Goal: Information Seeking & Learning: Learn about a topic

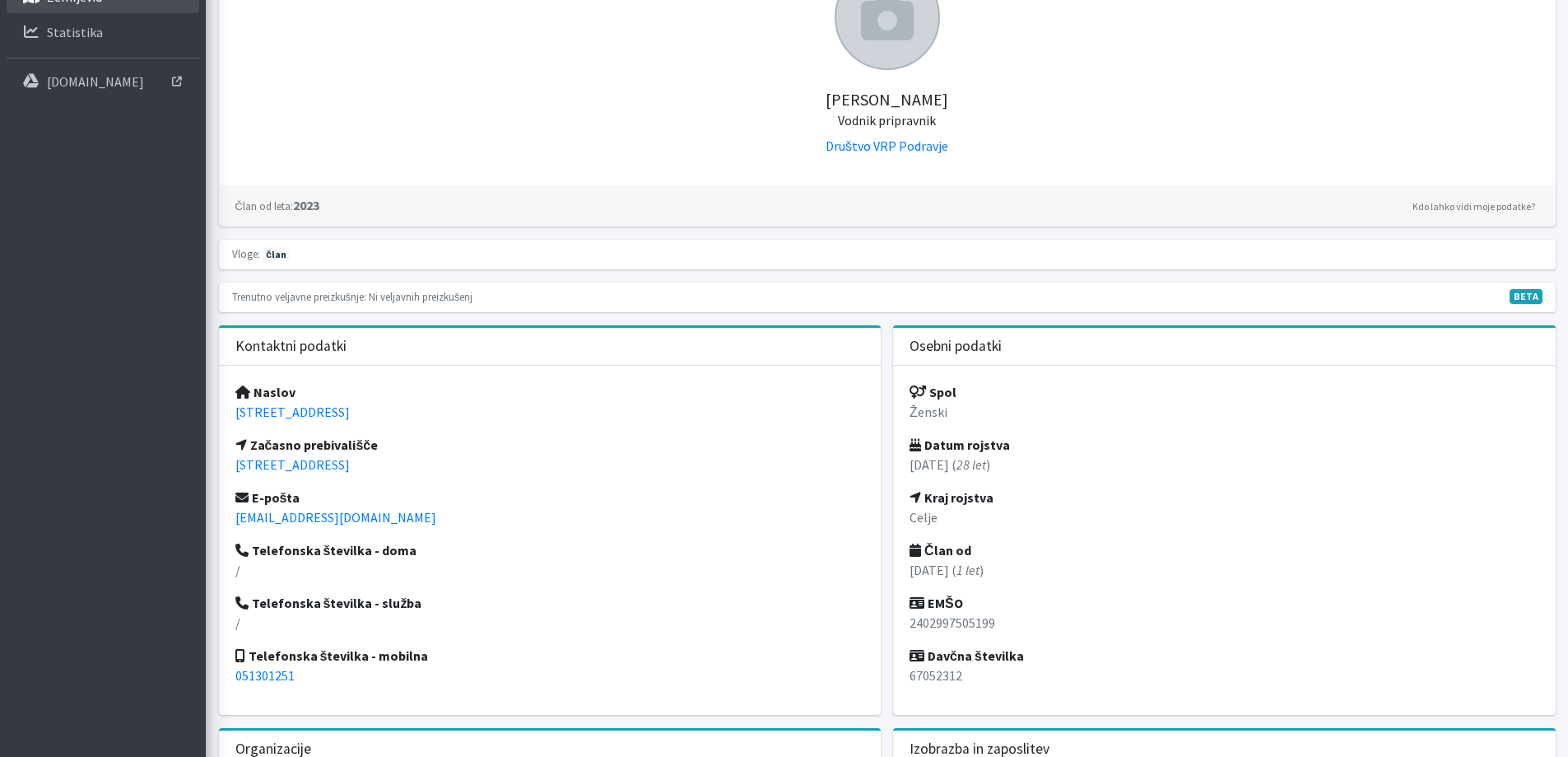
scroll to position [247, 0]
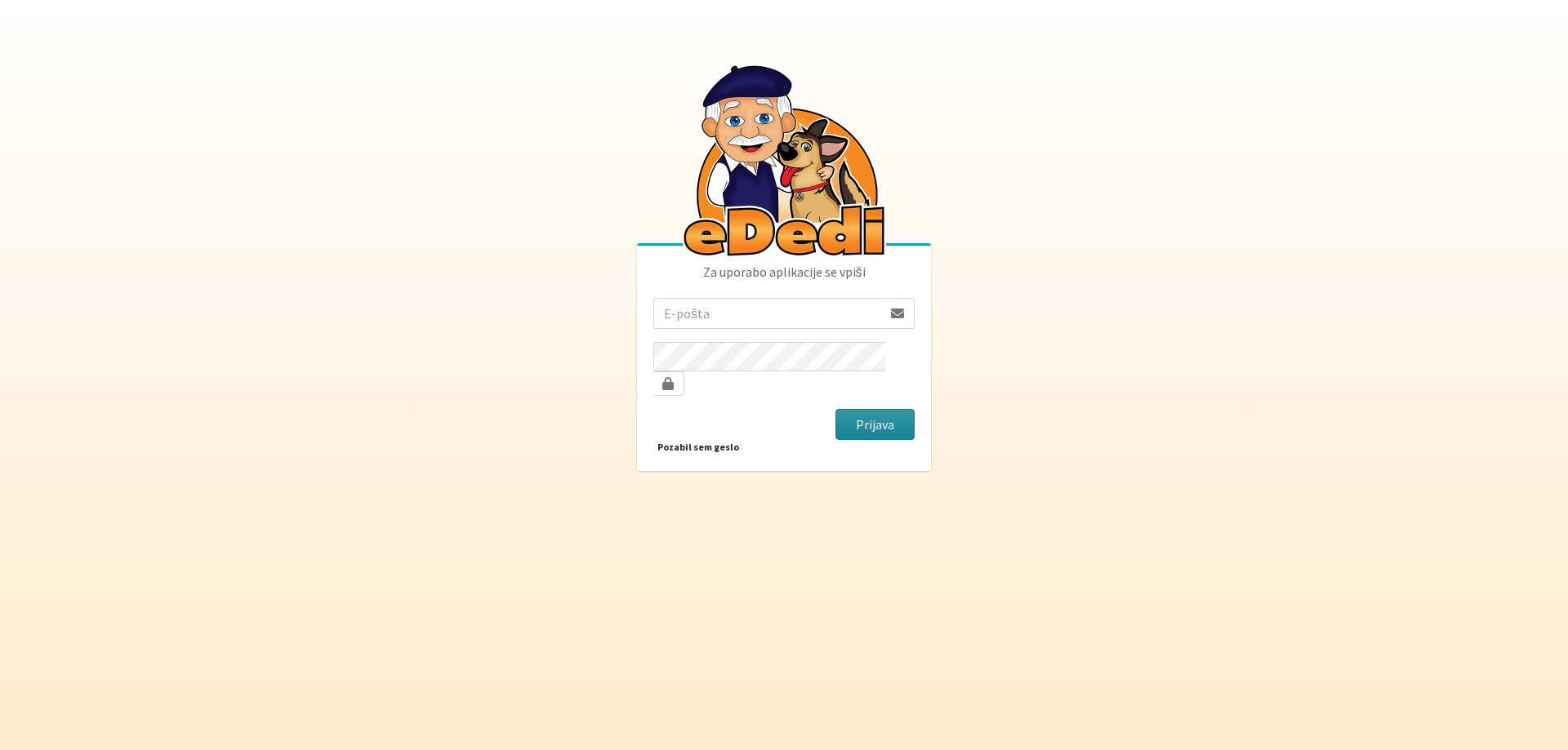
type input "[EMAIL_ADDRESS][DOMAIN_NAME]"
click at [906, 414] on button "Prijava" at bounding box center [874, 425] width 79 height 31
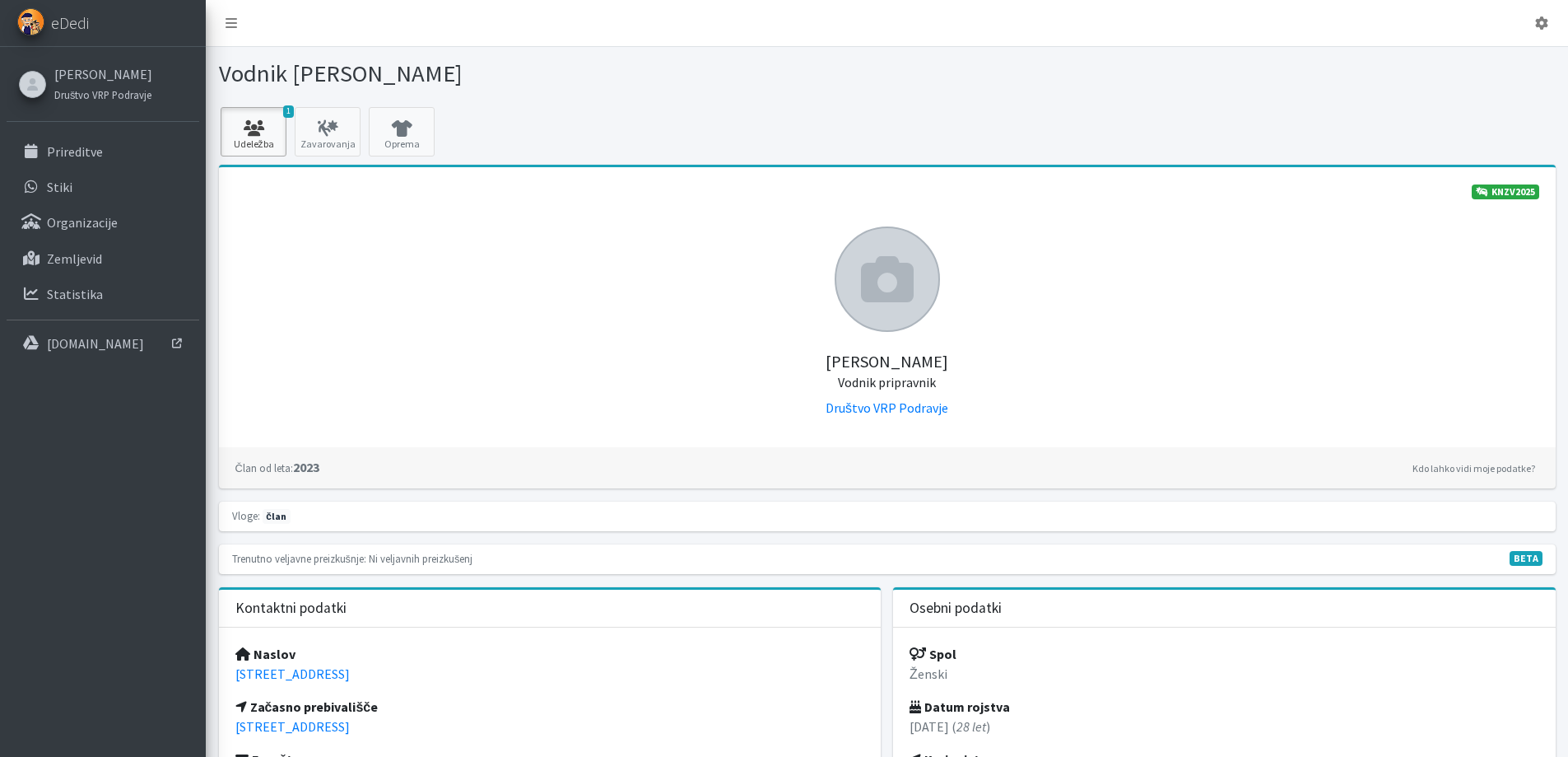
click at [256, 128] on icon at bounding box center [253, 128] width 56 height 17
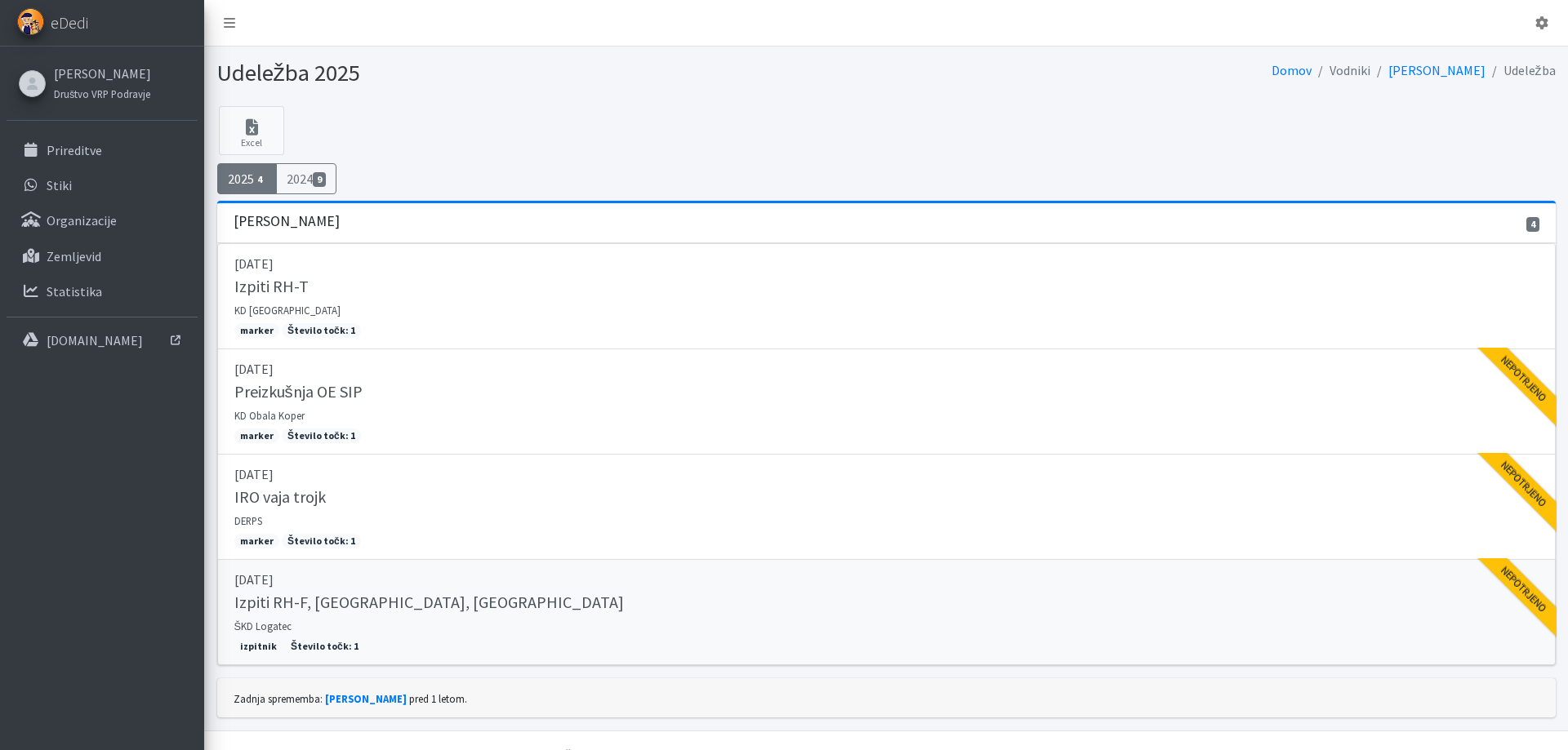
click at [415, 569] on p "[DATE]" at bounding box center [886, 579] width 1304 height 19
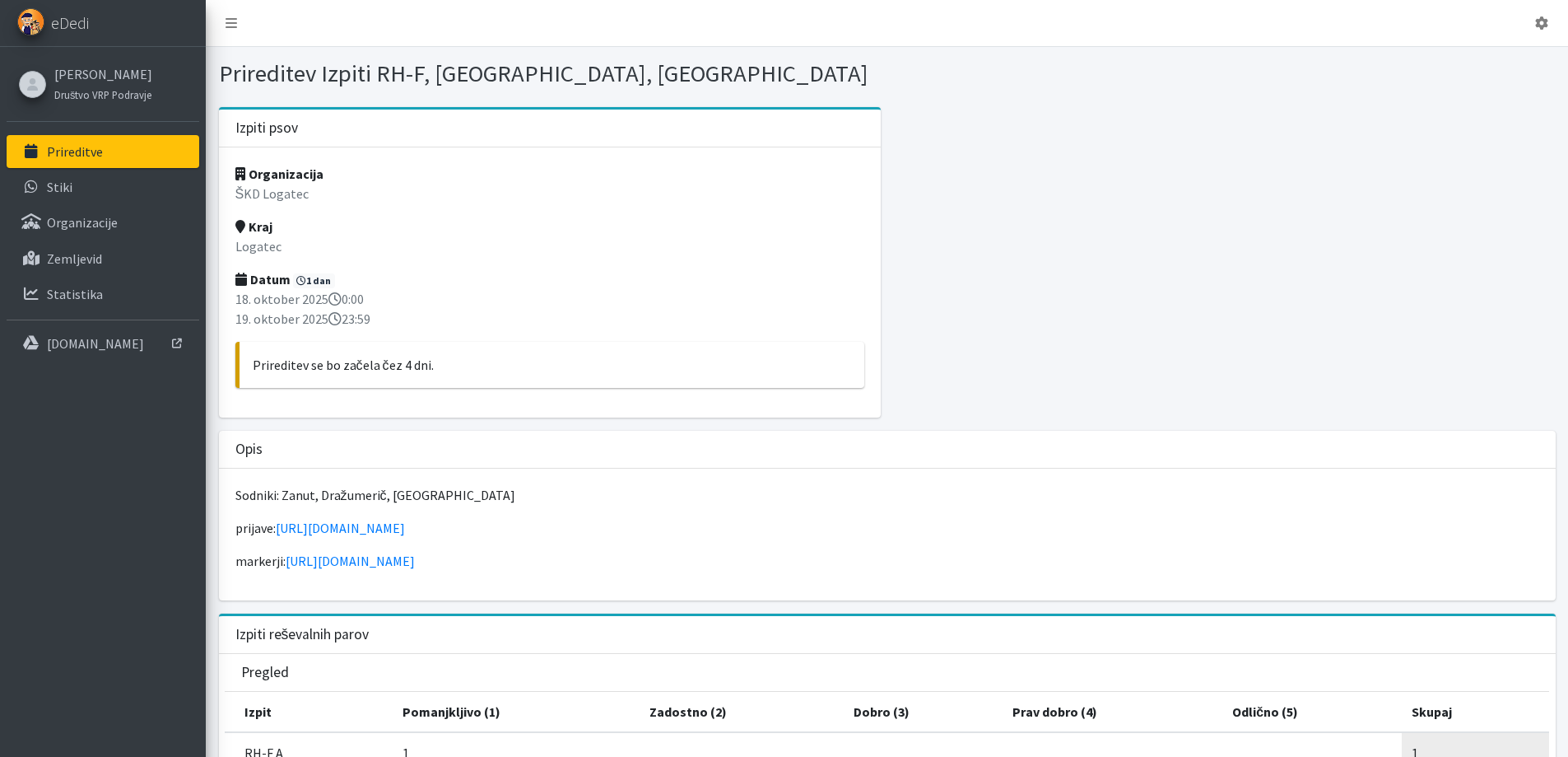
click at [125, 136] on link "Prireditve" at bounding box center [103, 152] width 193 height 33
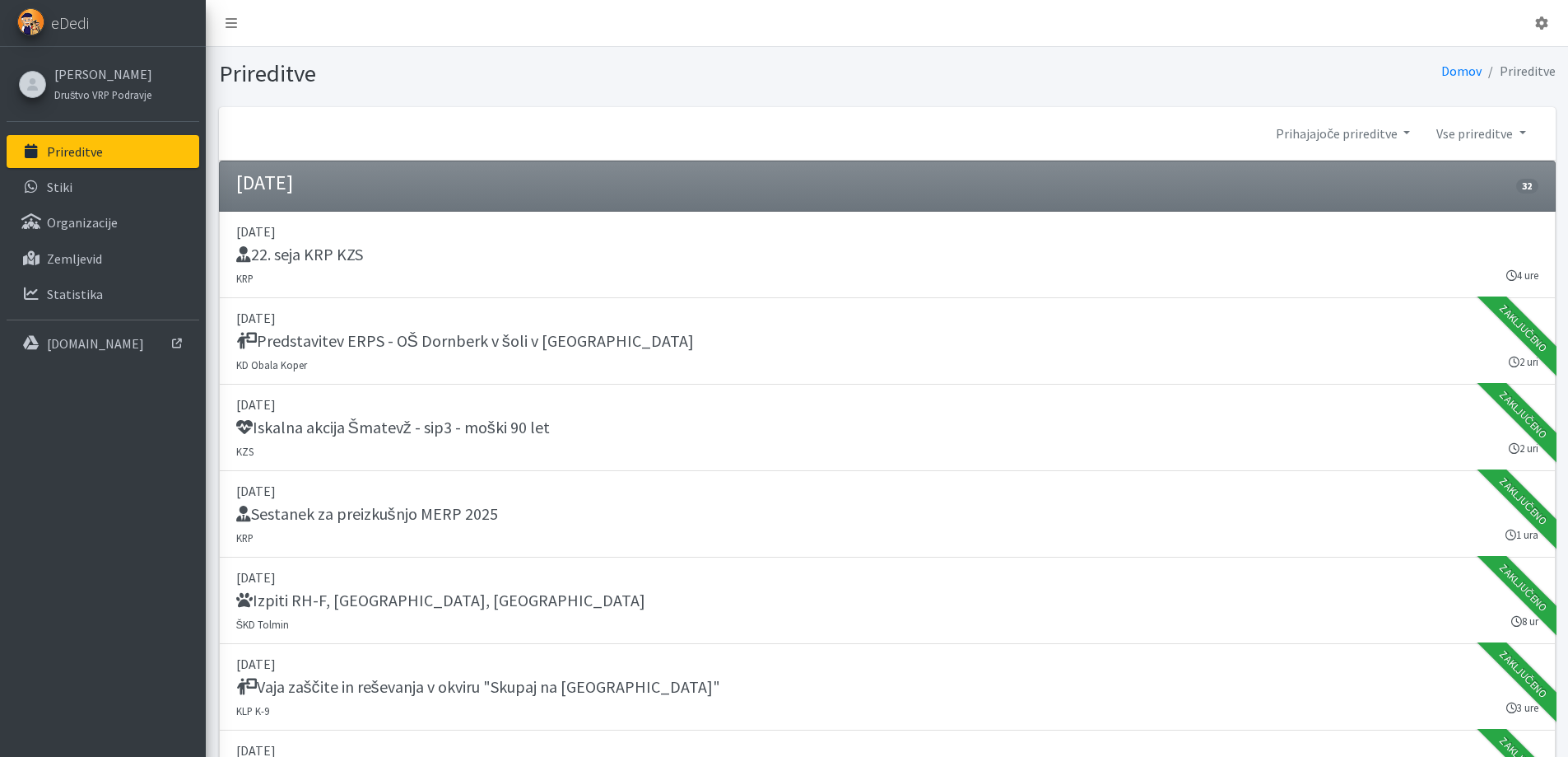
click at [80, 60] on div "Špela Šertl Društvo VRP Podravje" at bounding box center [101, 83] width 111 height 48
click at [80, 67] on link "[PERSON_NAME]" at bounding box center [103, 75] width 98 height 20
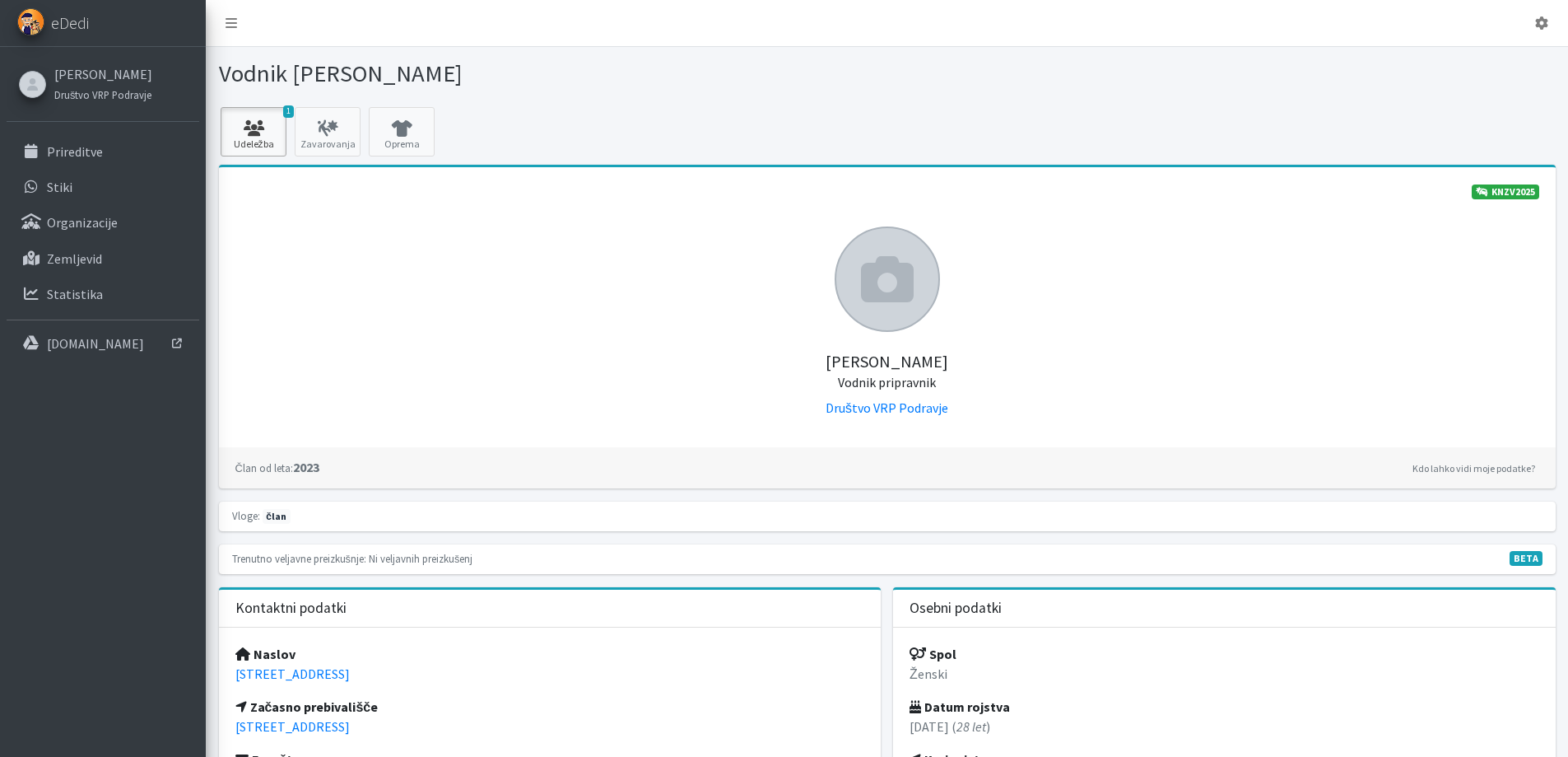
click at [260, 128] on icon at bounding box center [253, 128] width 56 height 17
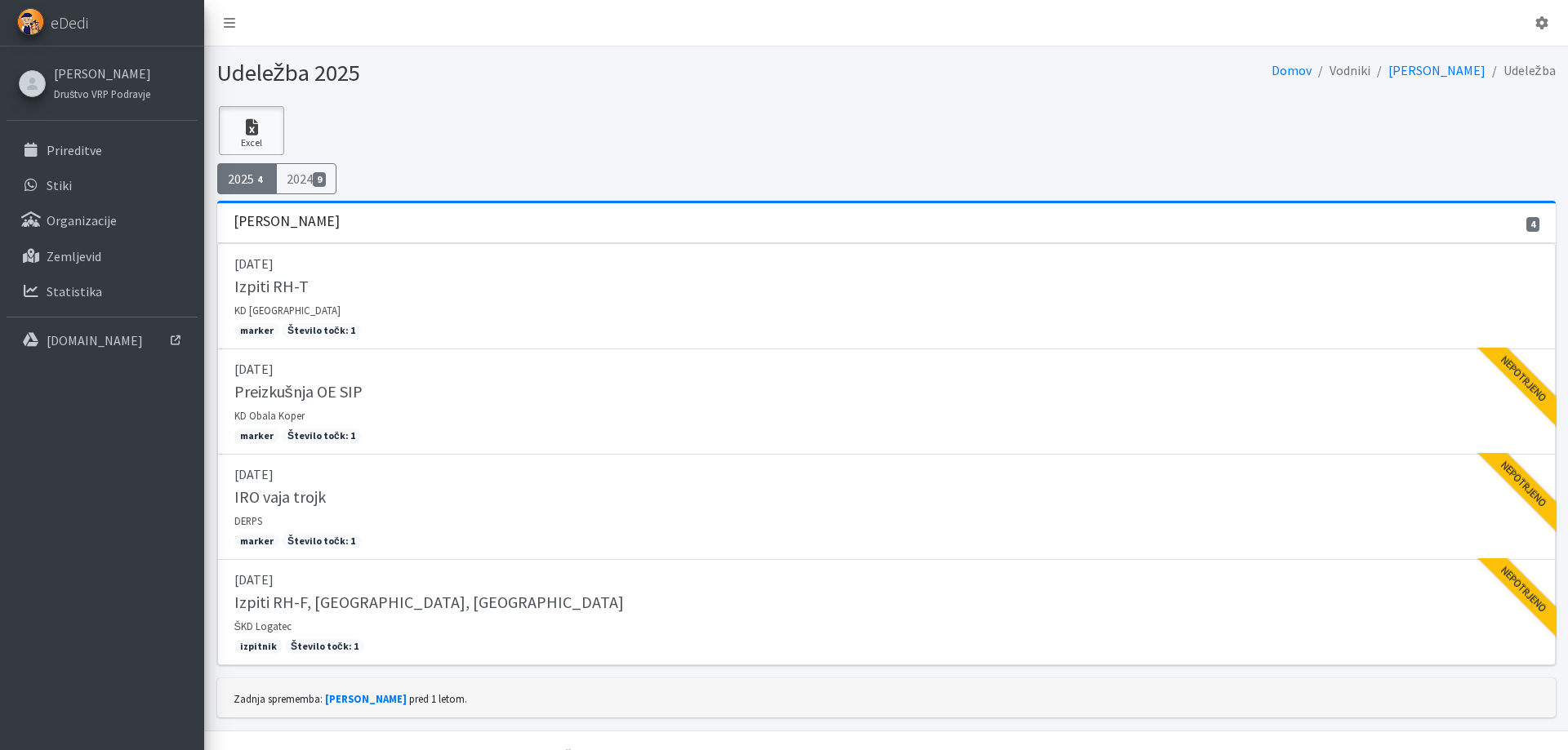
click at [247, 110] on link "Excel" at bounding box center [251, 130] width 65 height 49
click at [120, 143] on link "Prireditve" at bounding box center [102, 151] width 192 height 33
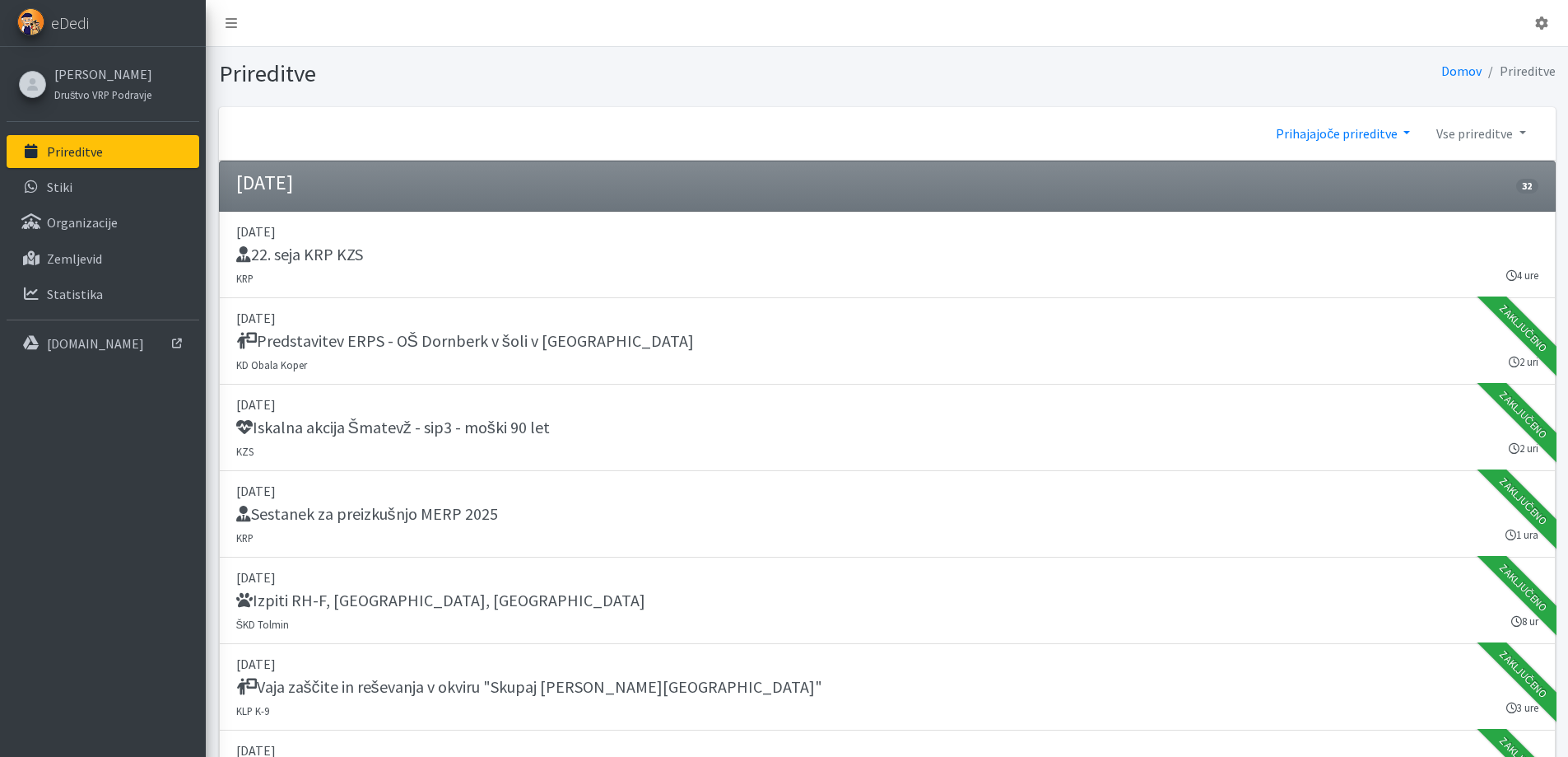
click at [1309, 125] on link "Prihajajoče prireditve" at bounding box center [1343, 133] width 161 height 33
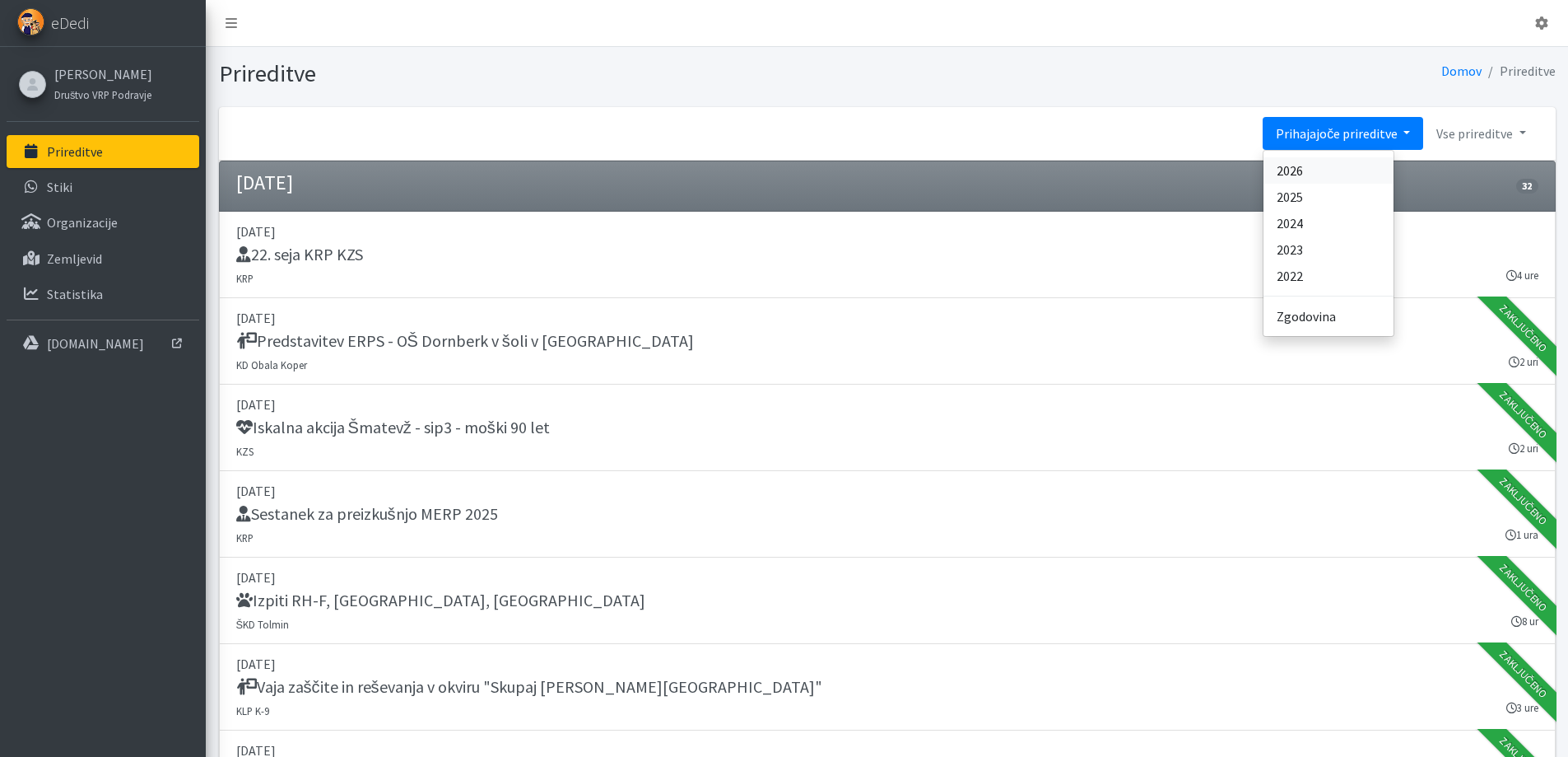
click at [1327, 162] on link "2026" at bounding box center [1328, 170] width 130 height 26
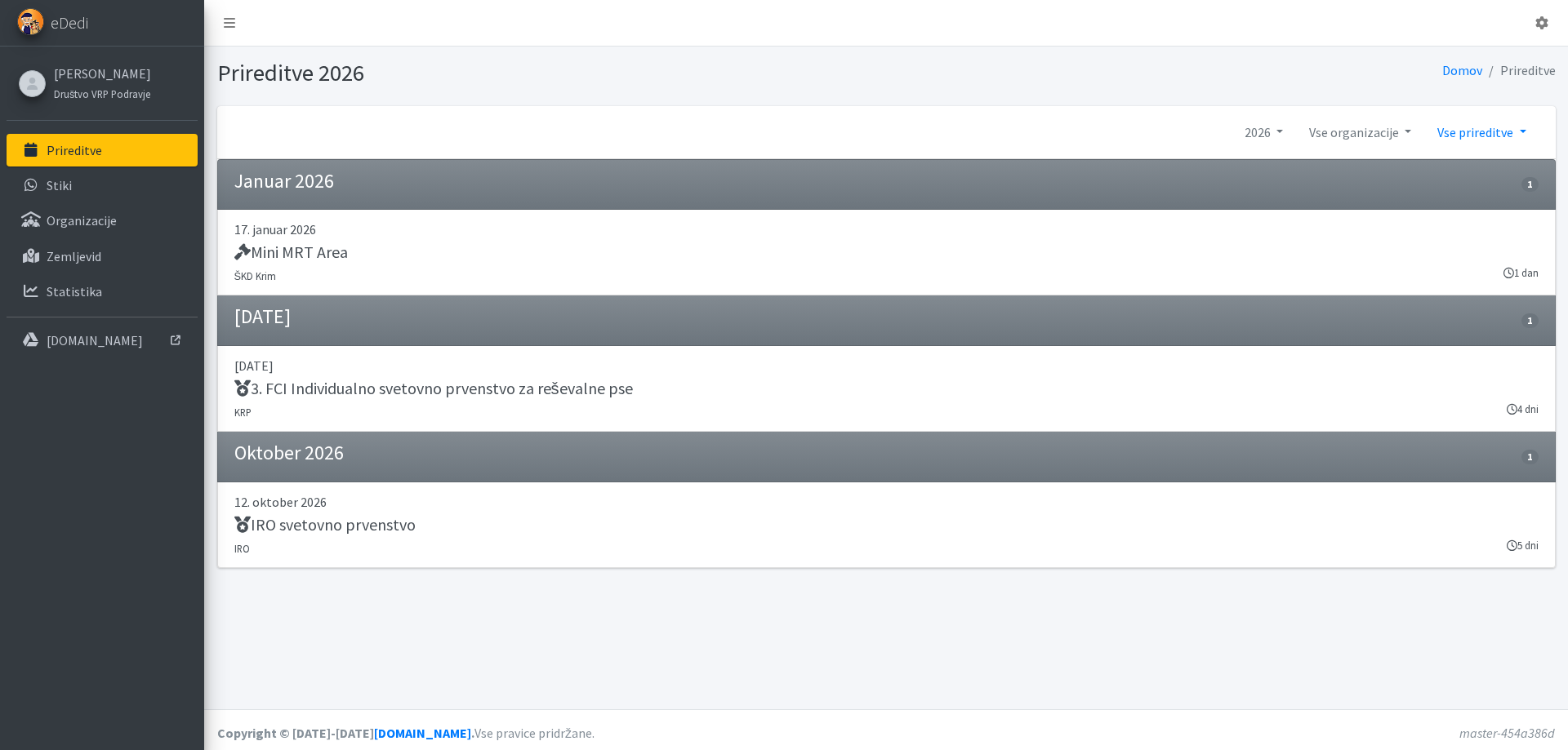
click at [1481, 116] on link "Vse prireditve" at bounding box center [1481, 132] width 115 height 33
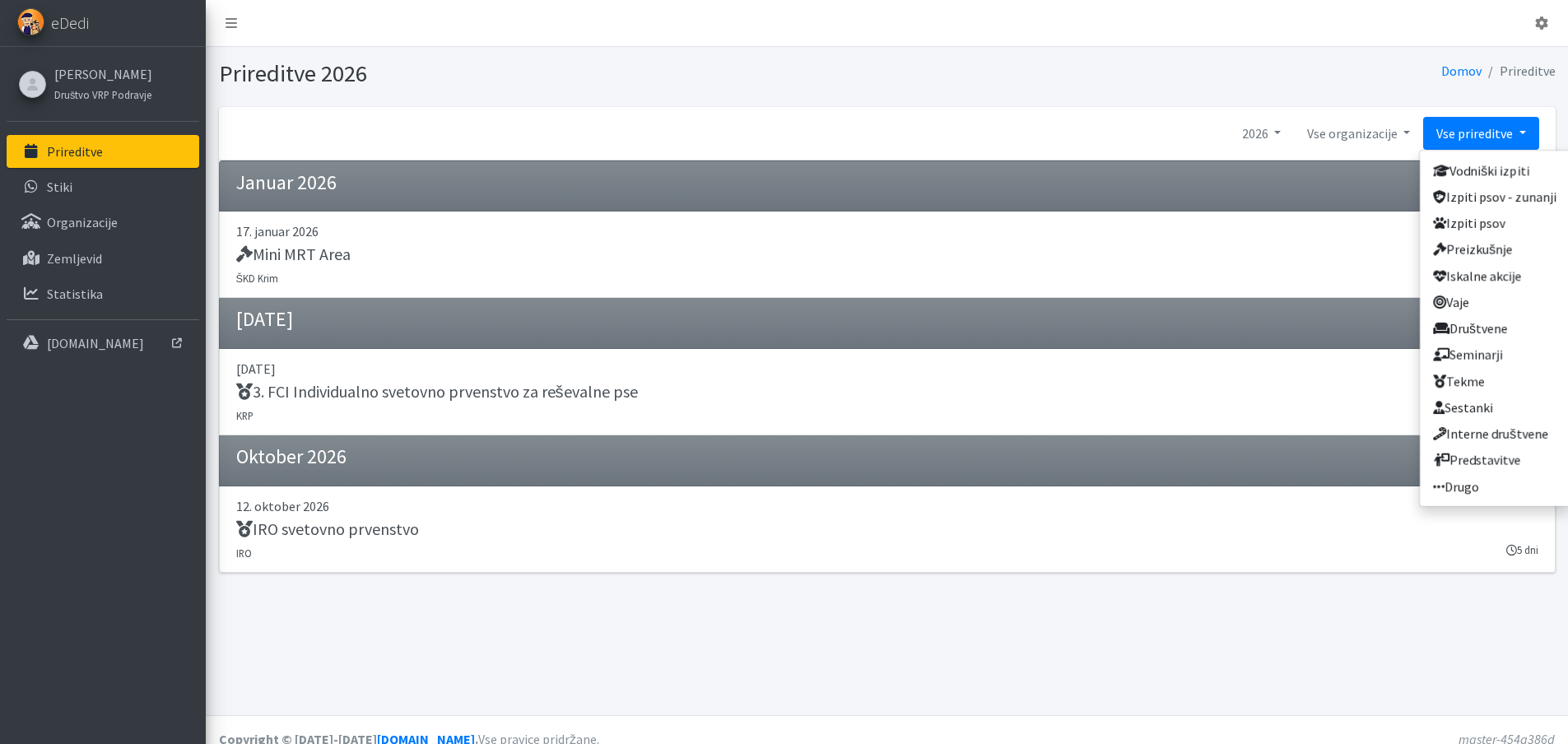
click at [1462, 117] on link "Vse prireditve" at bounding box center [1481, 133] width 116 height 33
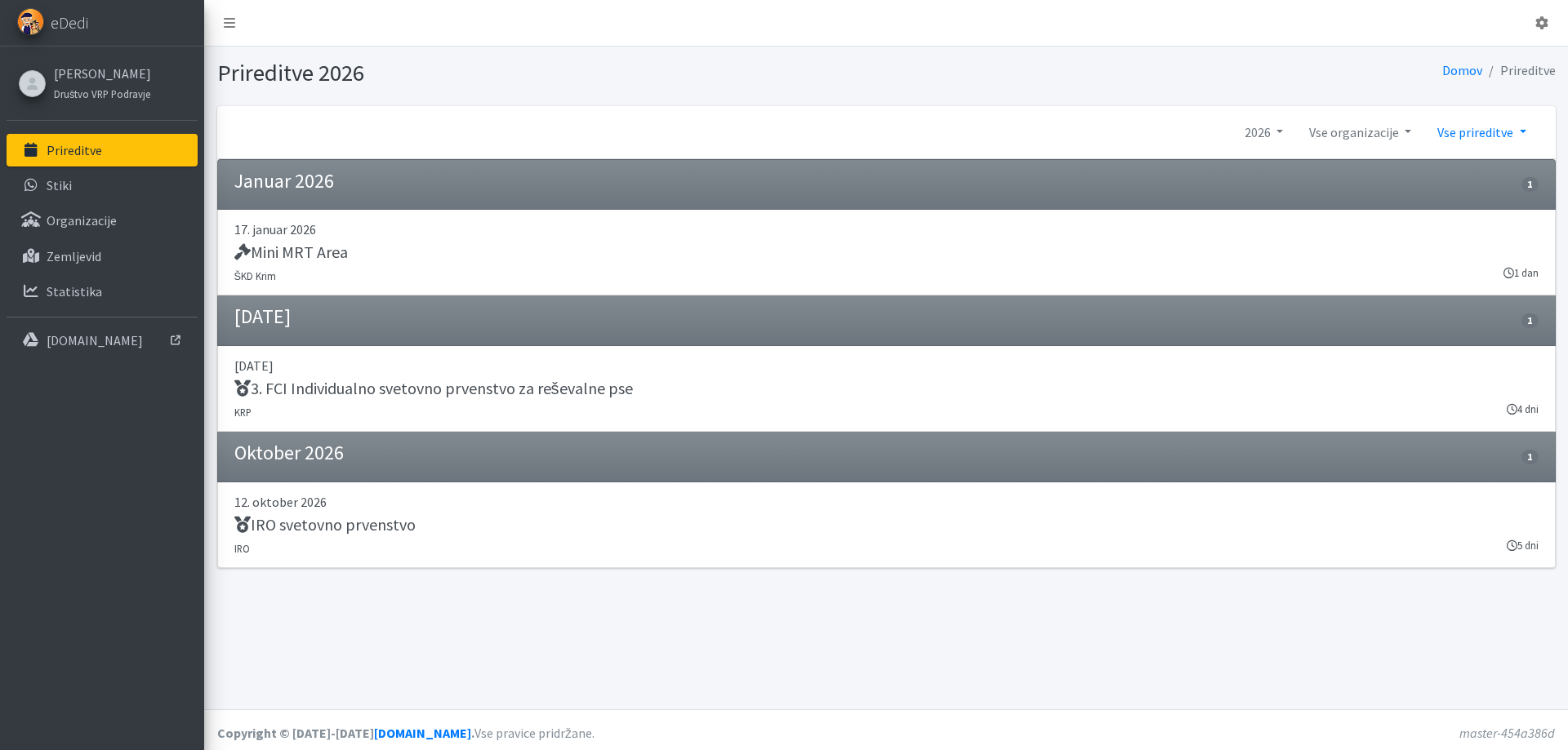
click at [1450, 116] on link "Vse prireditve" at bounding box center [1481, 132] width 115 height 33
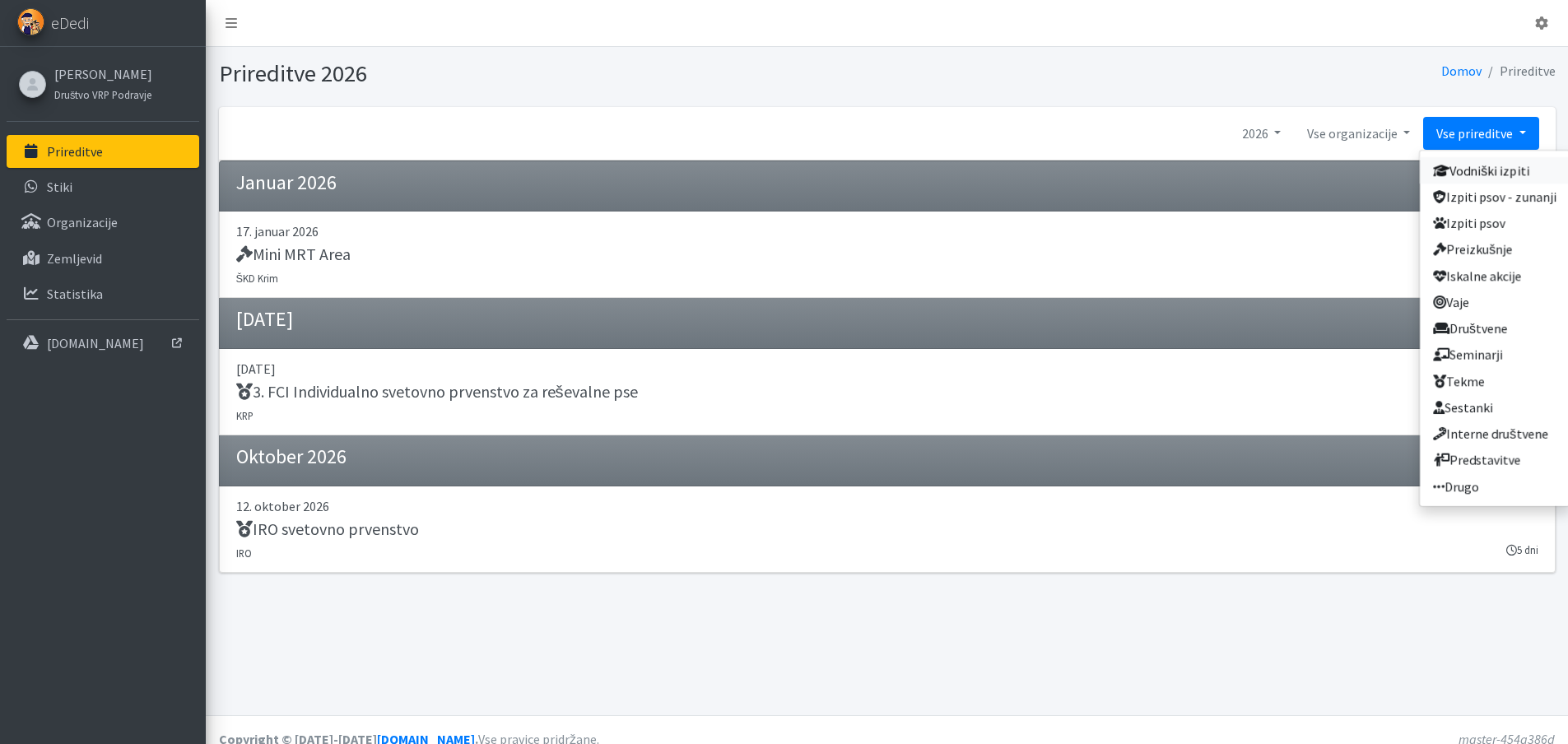
click at [1468, 160] on link "Vodniški izpiti" at bounding box center [1494, 170] width 150 height 26
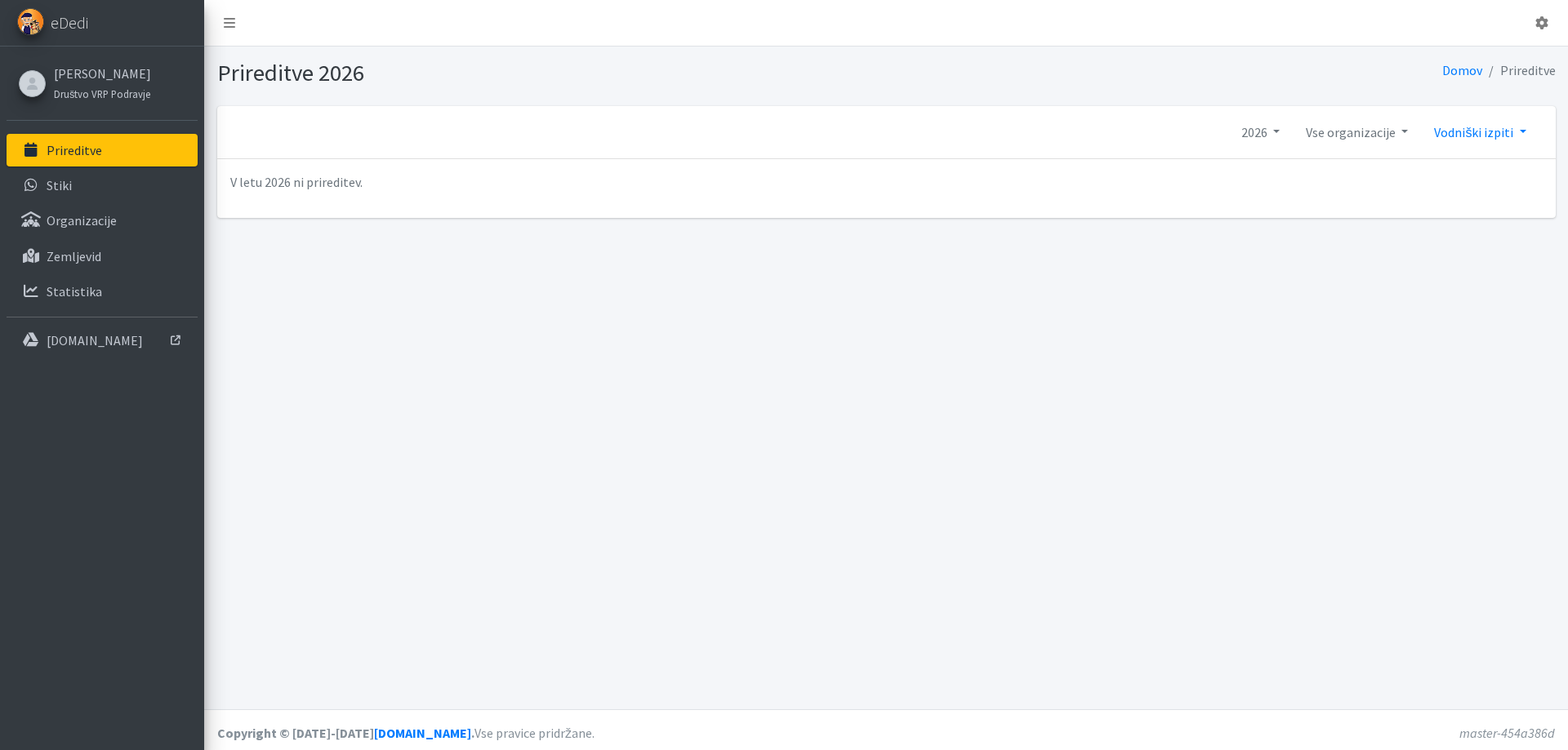
click at [1482, 134] on link "Vodniški izpiti" at bounding box center [1479, 132] width 118 height 33
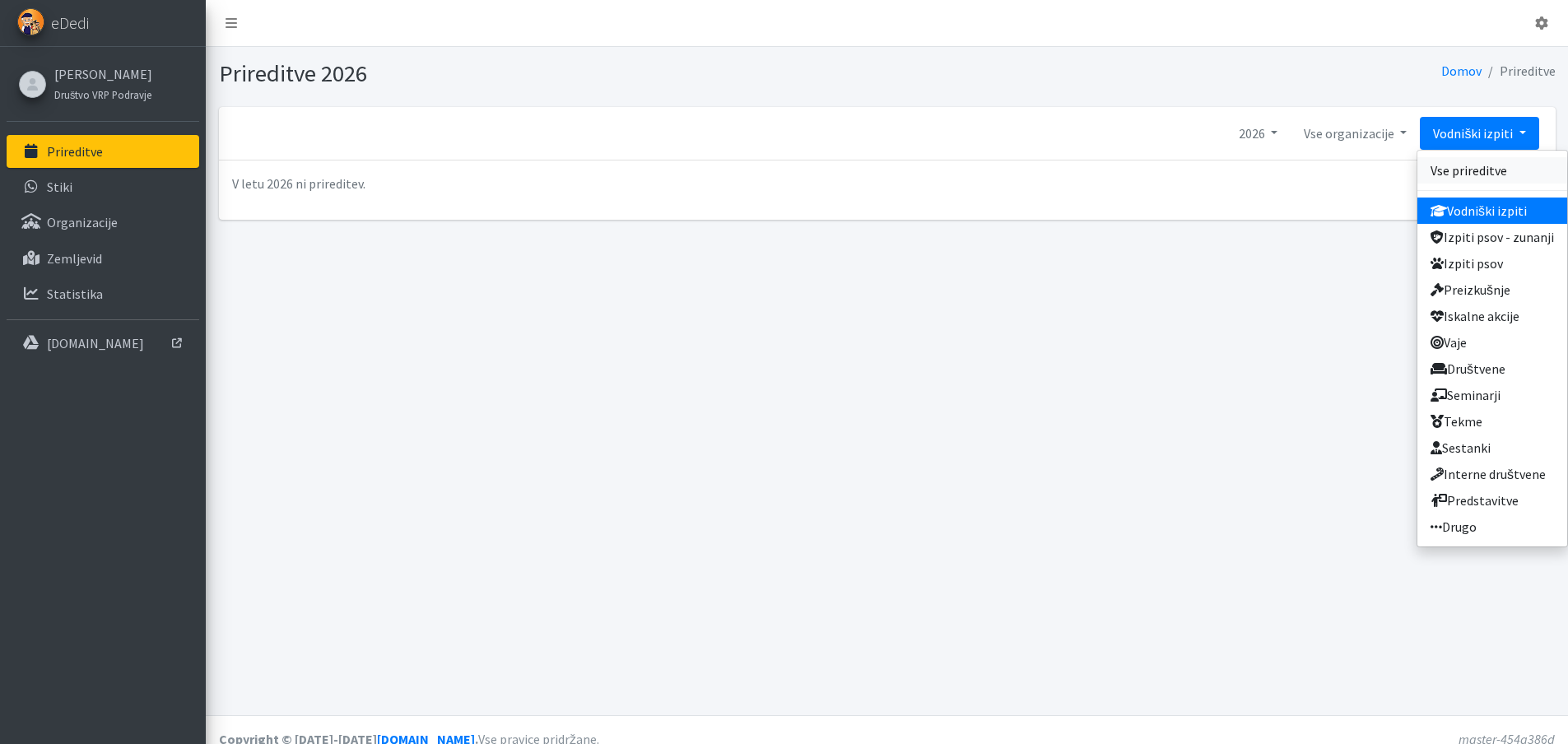
click at [1473, 157] on link "Vse prireditve" at bounding box center [1492, 170] width 150 height 26
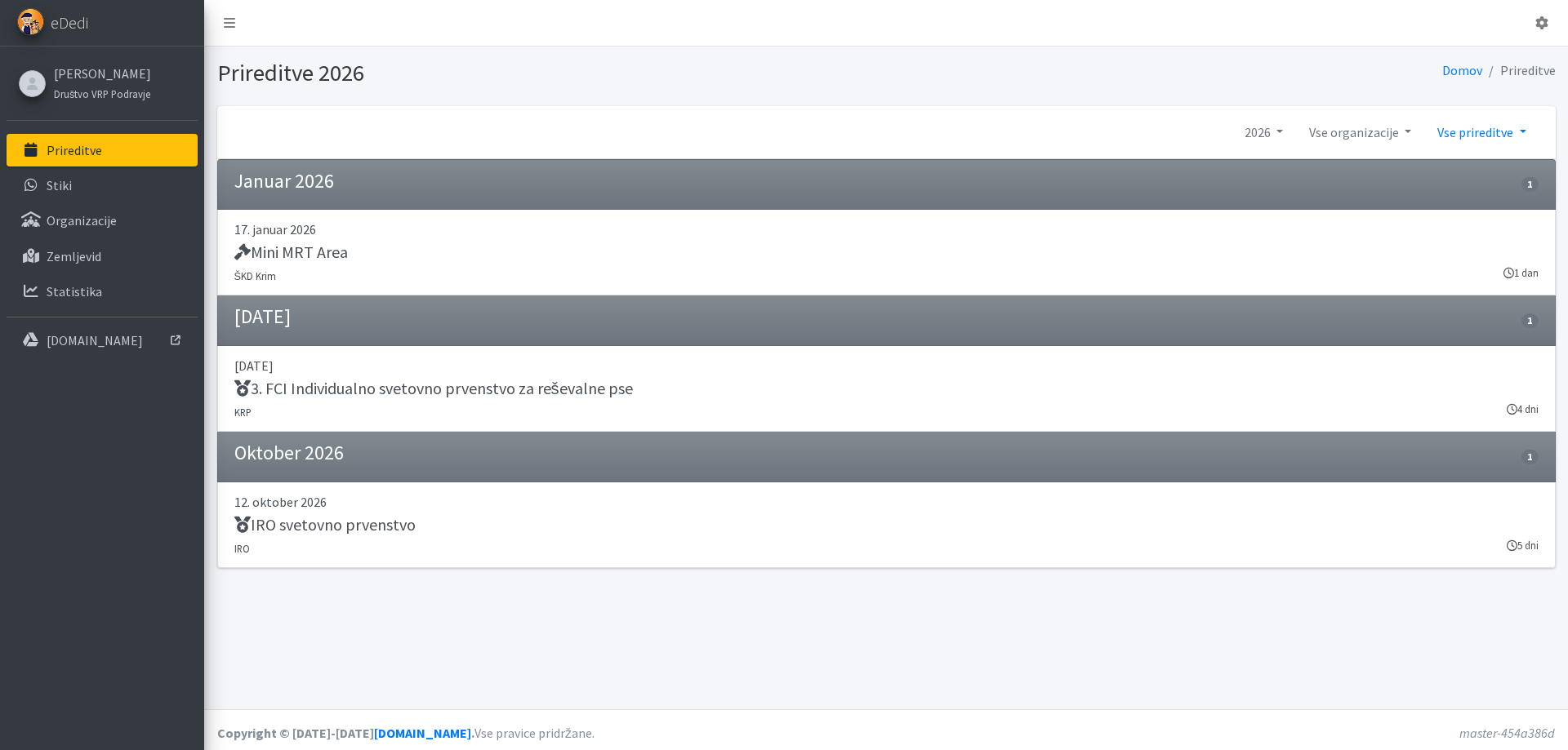
click at [1493, 127] on link "Vse prireditve" at bounding box center [1481, 132] width 115 height 33
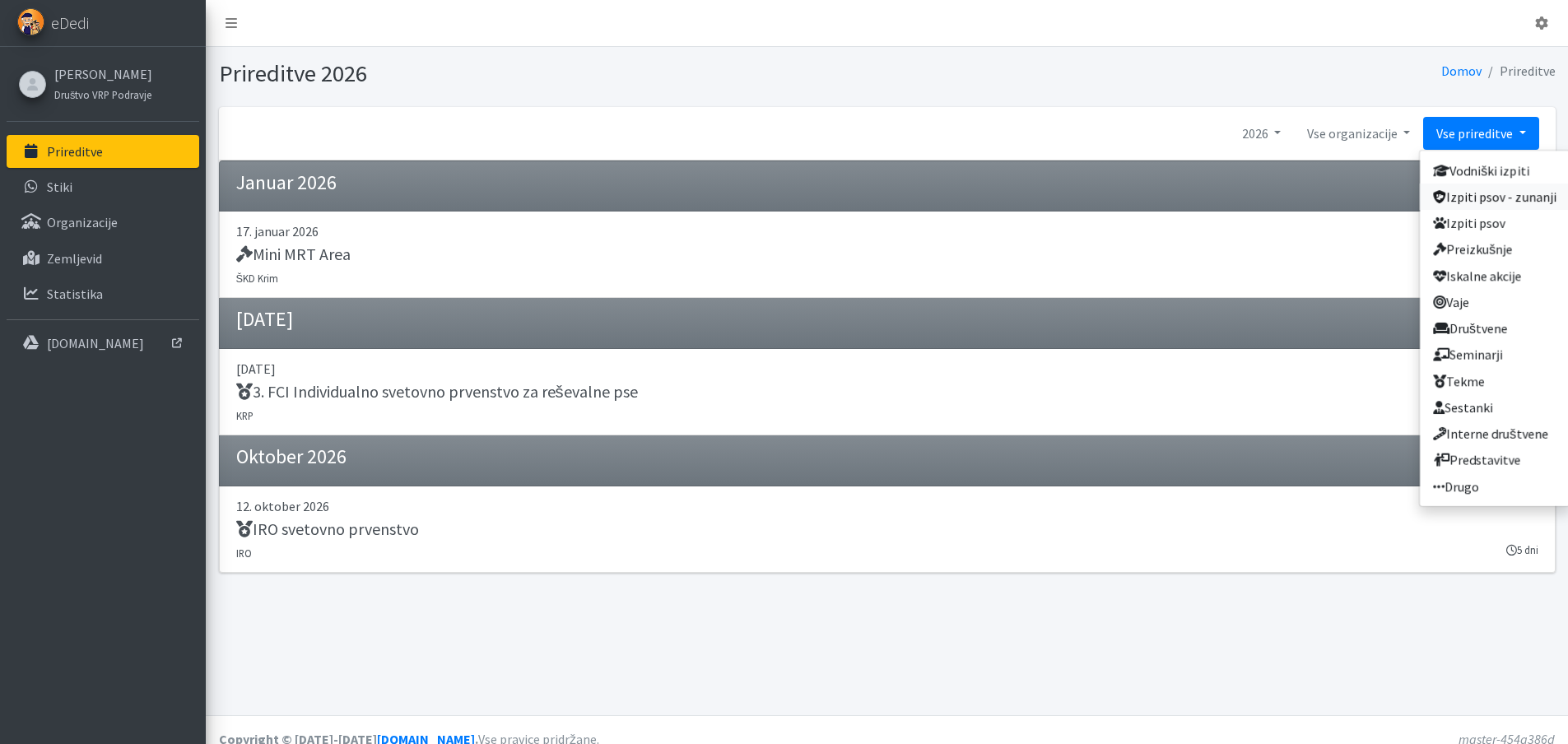
click at [1504, 187] on link "Izpiti psov - zunanji" at bounding box center [1494, 196] width 150 height 26
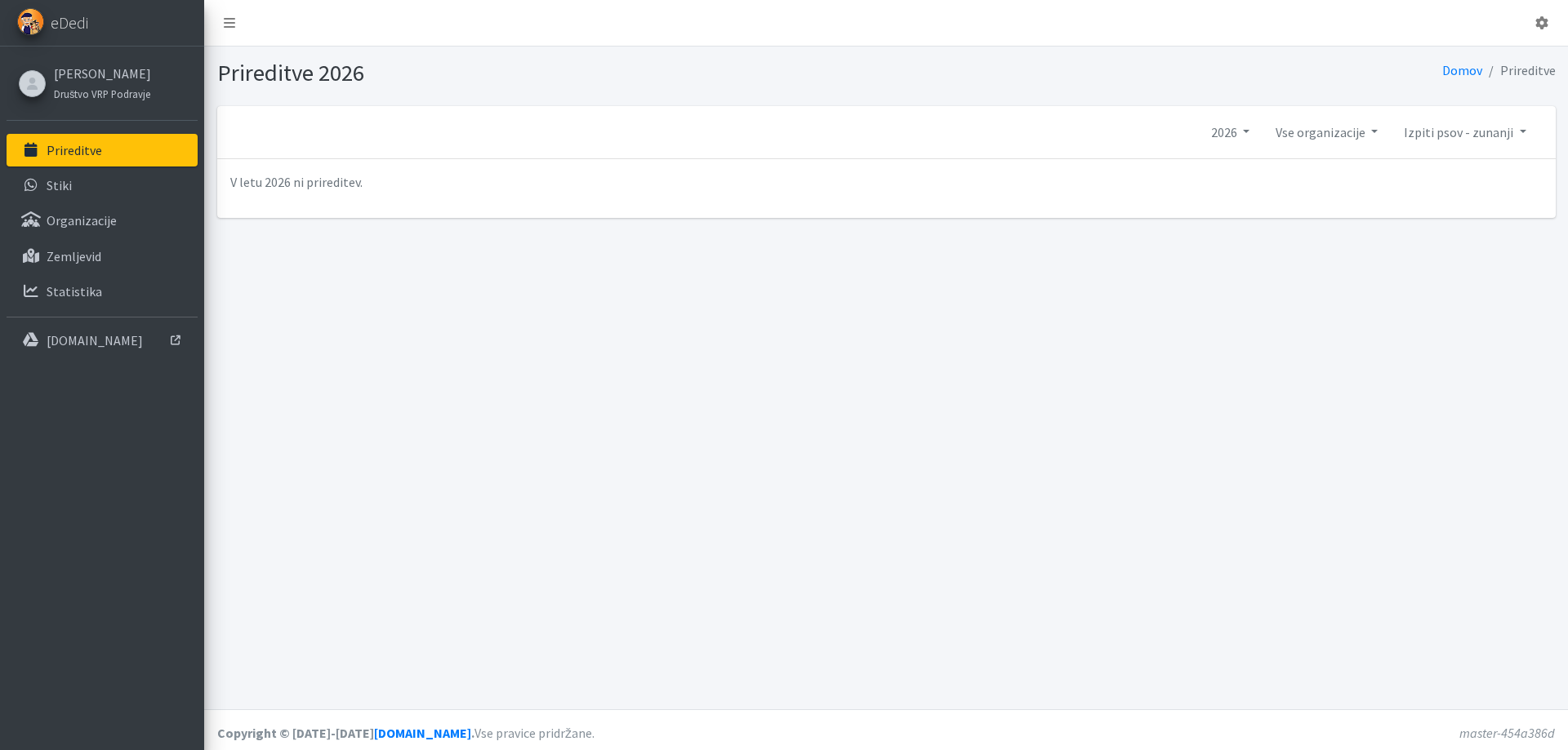
click at [1481, 135] on link "Izpiti psov - zunanji" at bounding box center [1464, 132] width 148 height 33
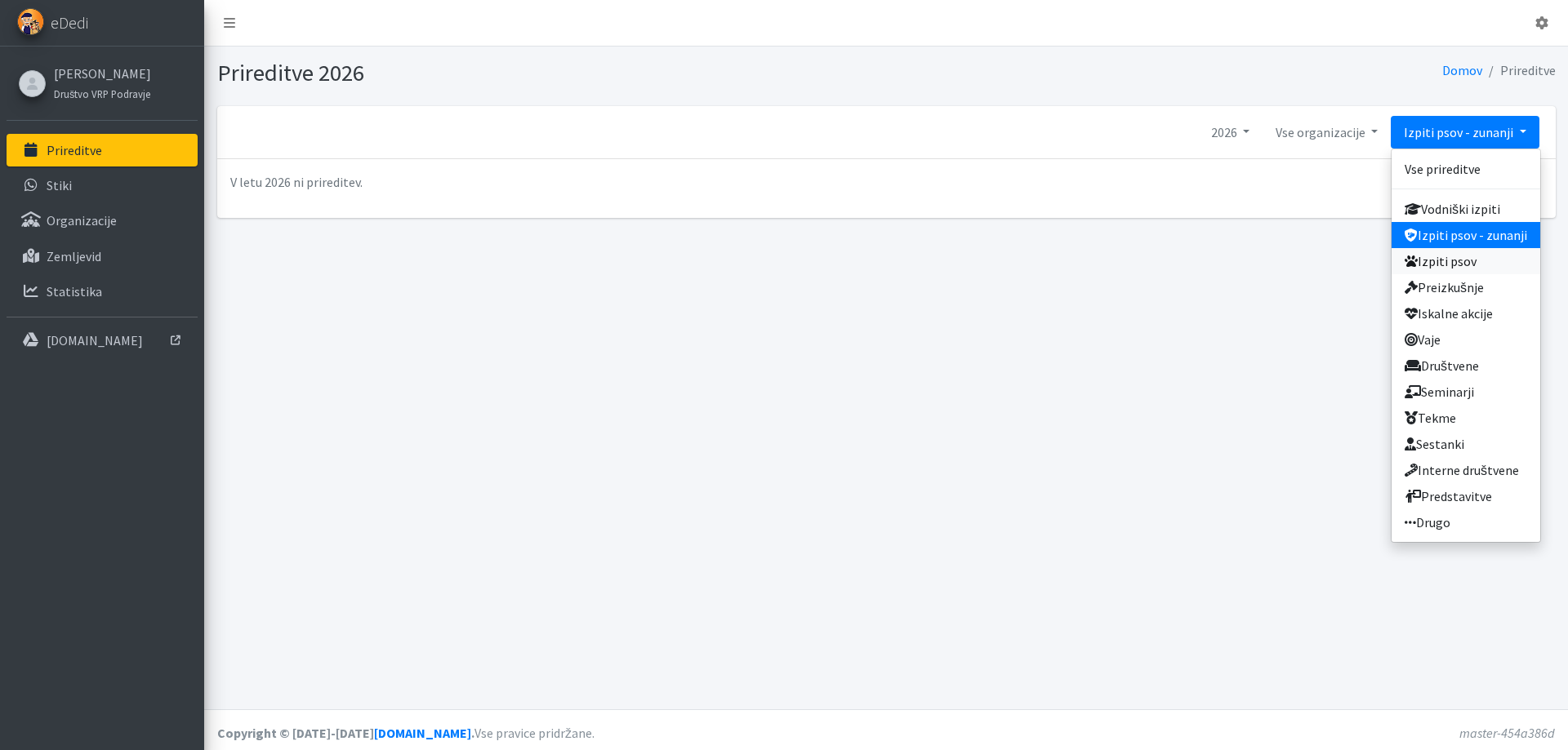
click at [1481, 254] on link "Izpiti psov" at bounding box center [1465, 260] width 149 height 26
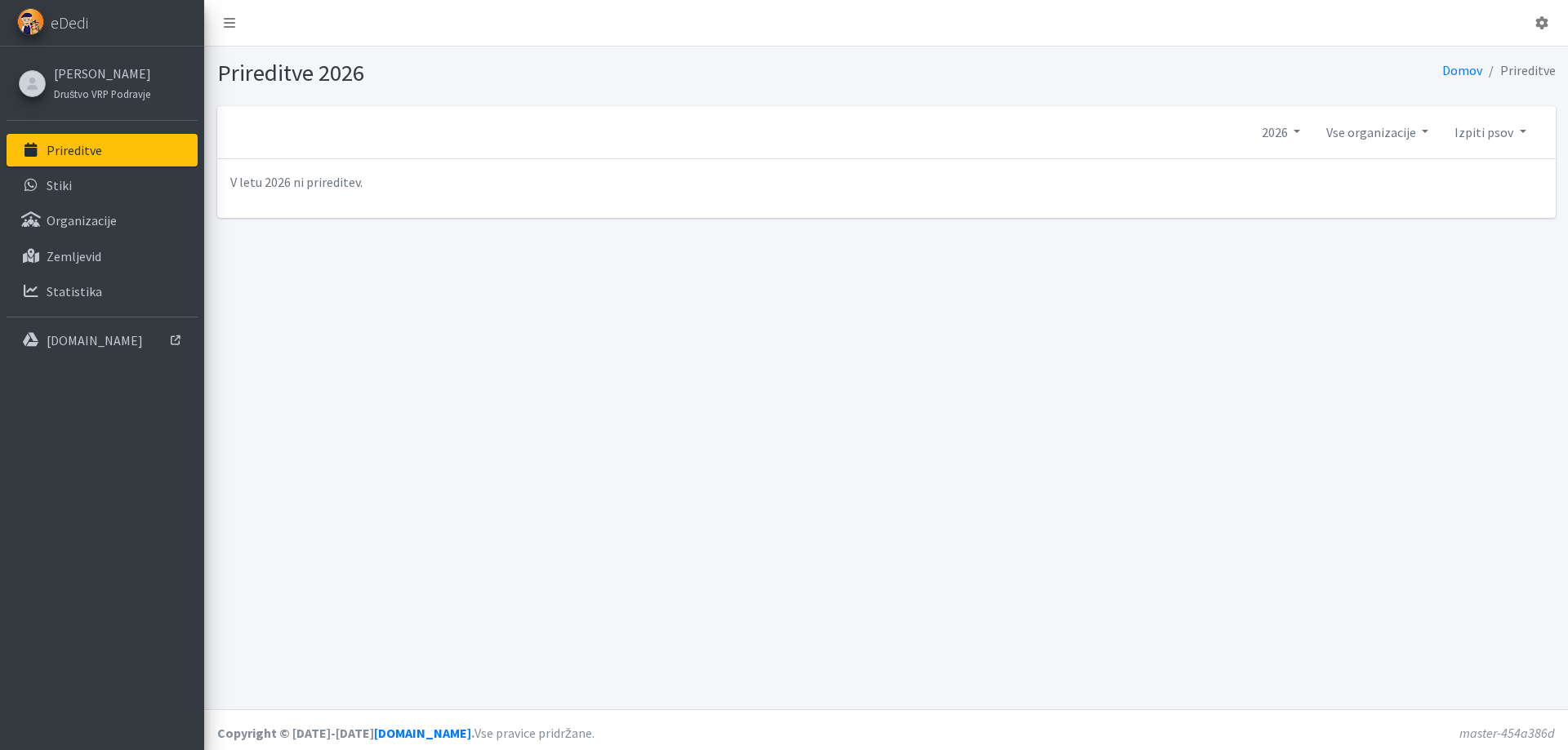
click at [1478, 133] on link "Izpiti psov" at bounding box center [1489, 132] width 97 height 33
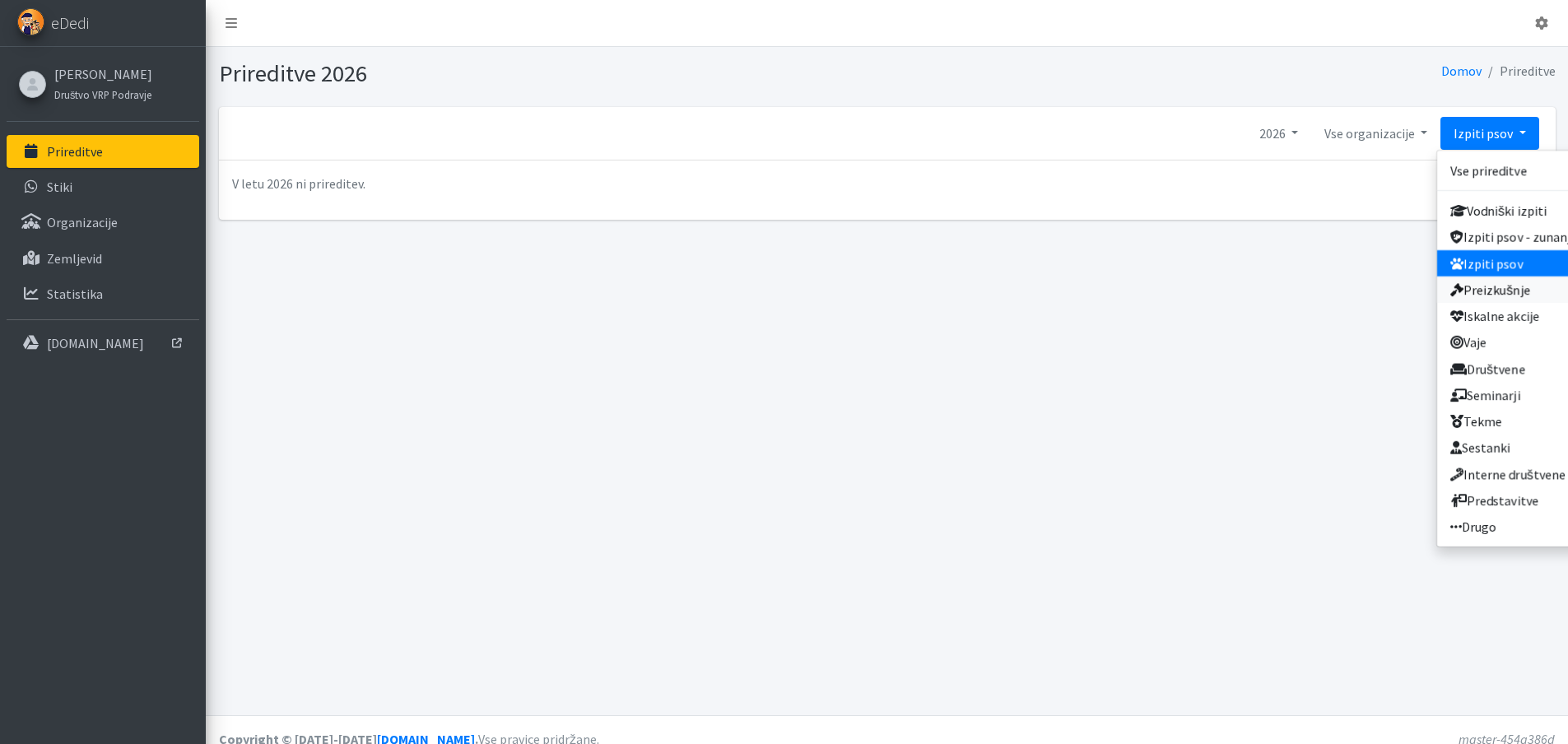
click at [1504, 282] on link "Preizkušnje" at bounding box center [1511, 289] width 150 height 26
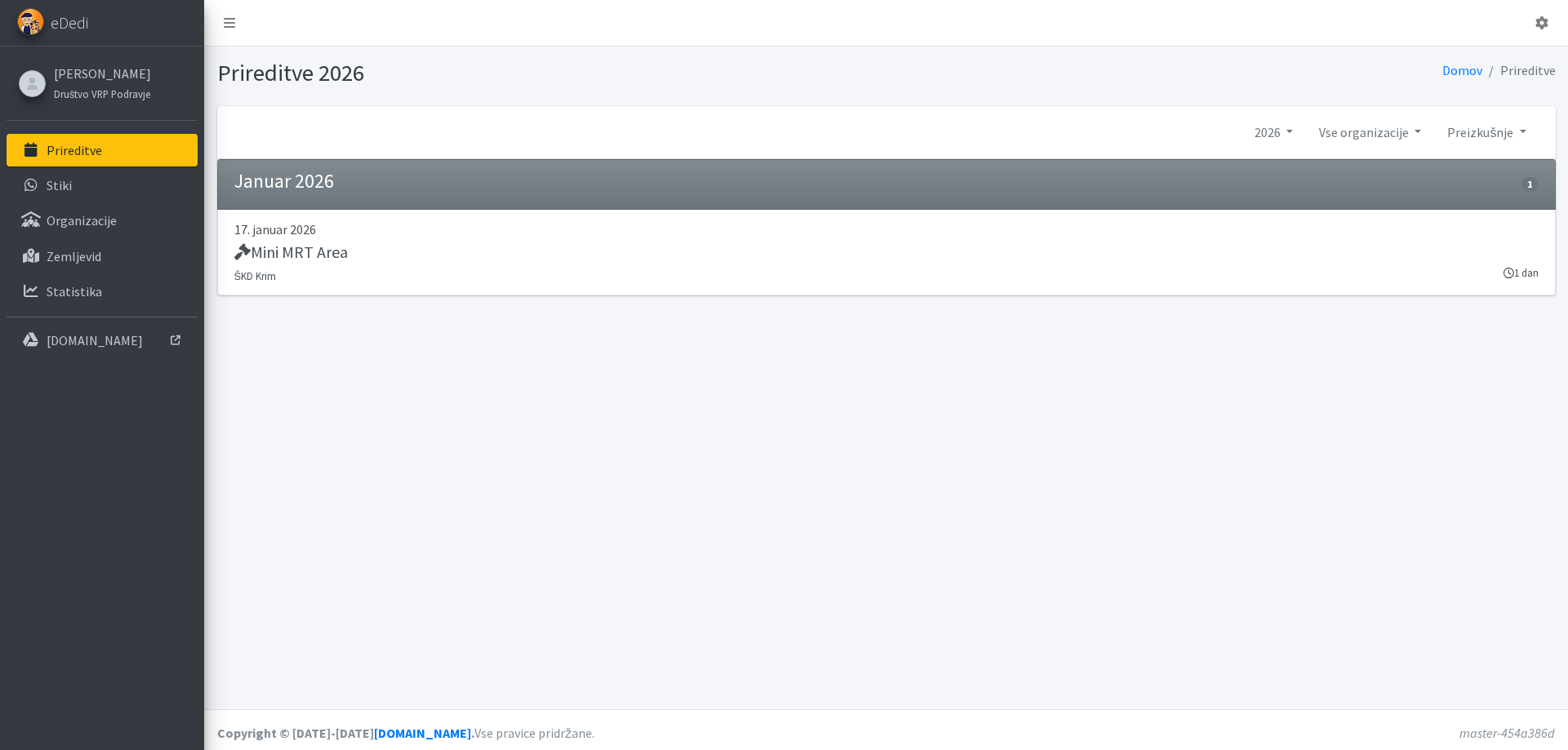
click at [1476, 130] on link "Preizkušnje" at bounding box center [1486, 132] width 105 height 33
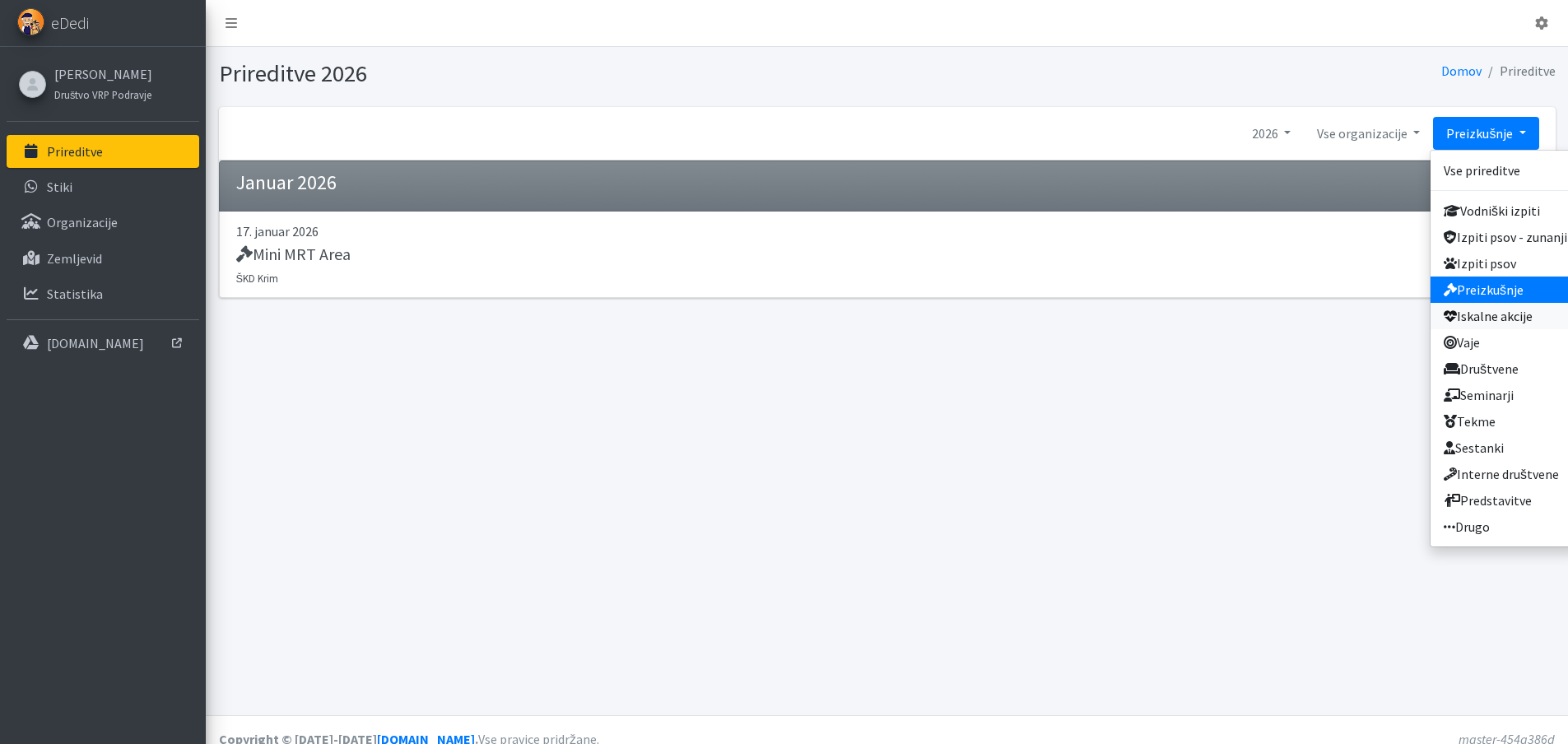
click at [1496, 309] on link "Iskalne akcije" at bounding box center [1505, 316] width 150 height 26
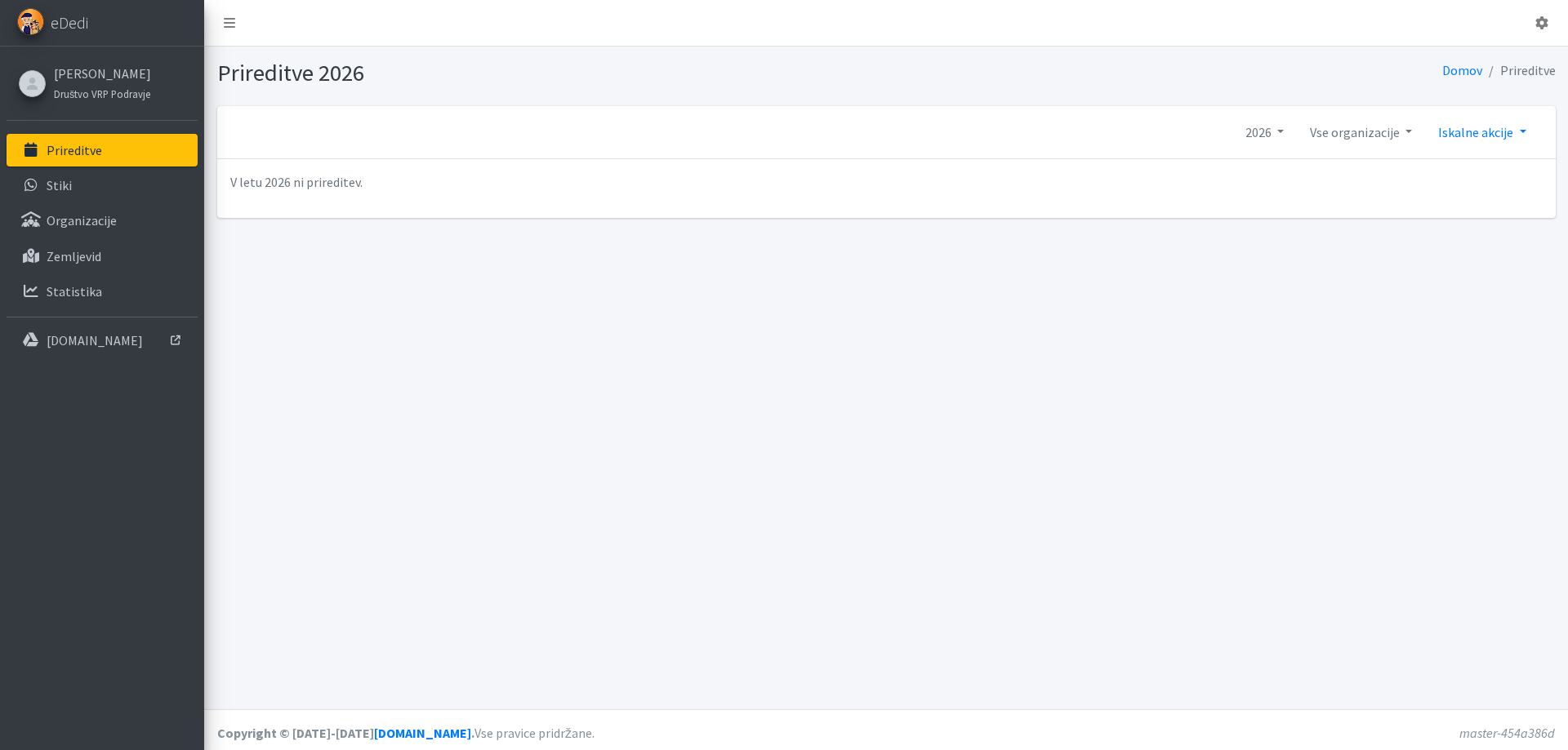
drag, startPoint x: 1476, startPoint y: 125, endPoint x: 1485, endPoint y: 226, distance: 101.4
click at [1476, 127] on link "Iskalne akcije" at bounding box center [1481, 132] width 114 height 33
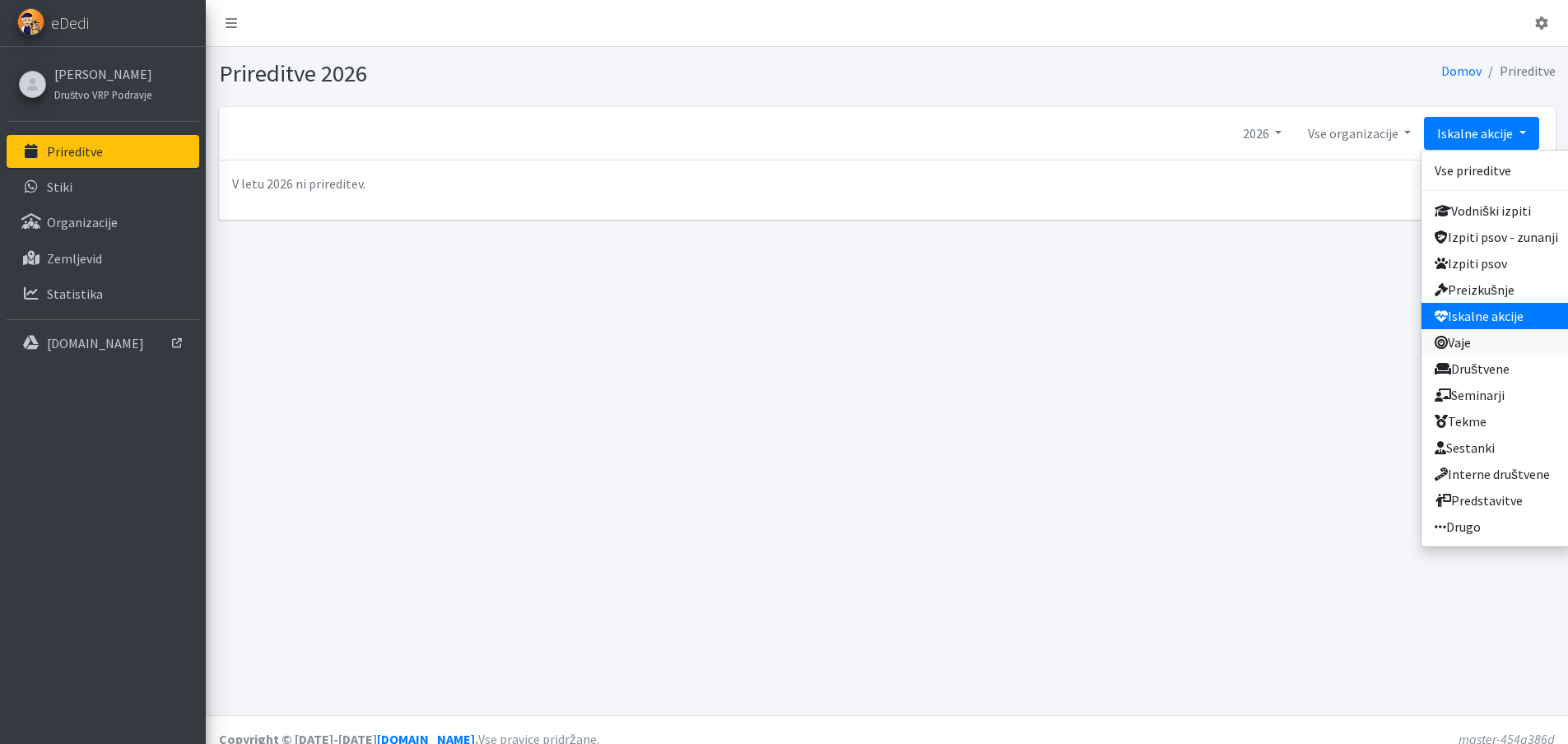
click at [1489, 329] on link "Vaje" at bounding box center [1495, 342] width 150 height 26
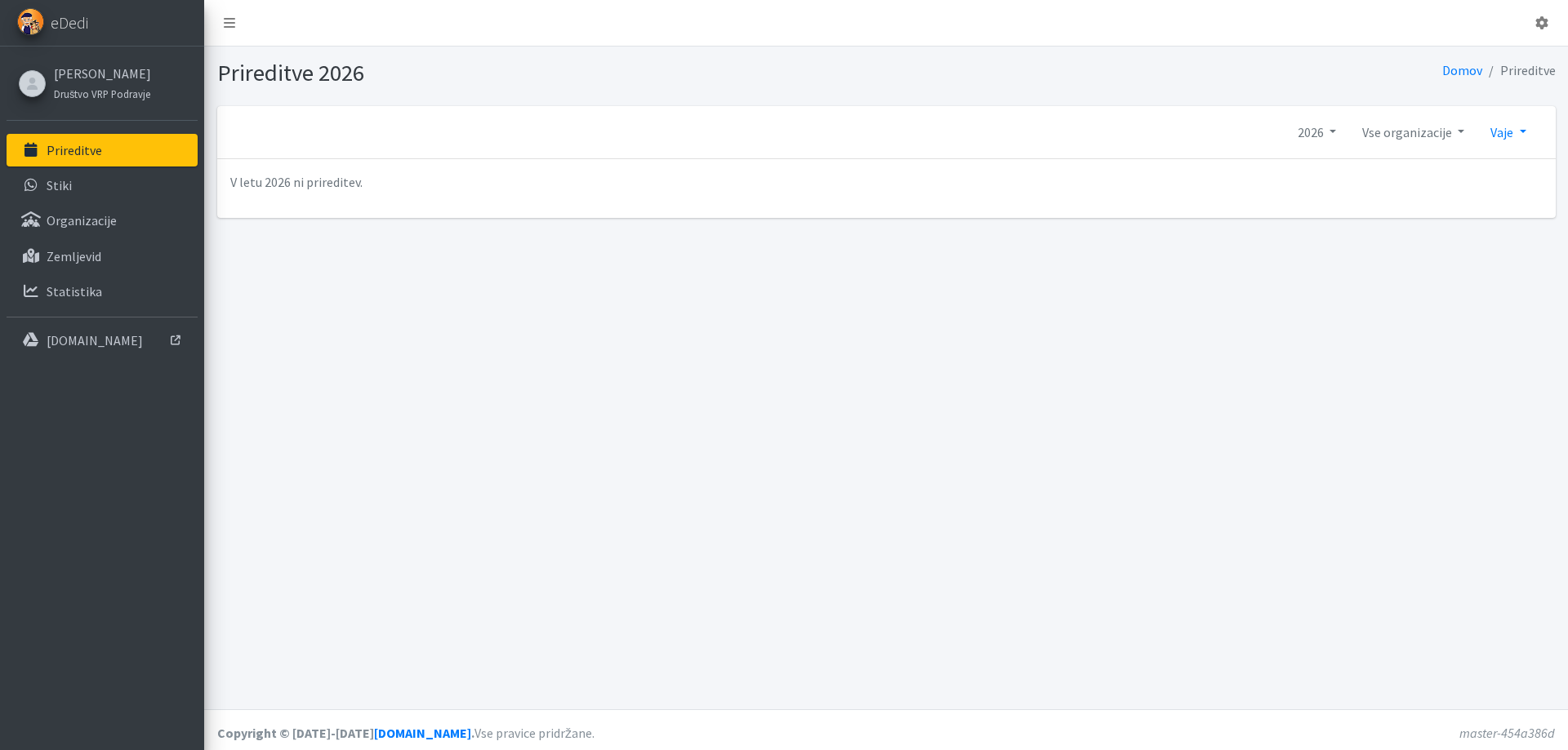
click at [1516, 127] on link "Vaje" at bounding box center [1507, 132] width 61 height 33
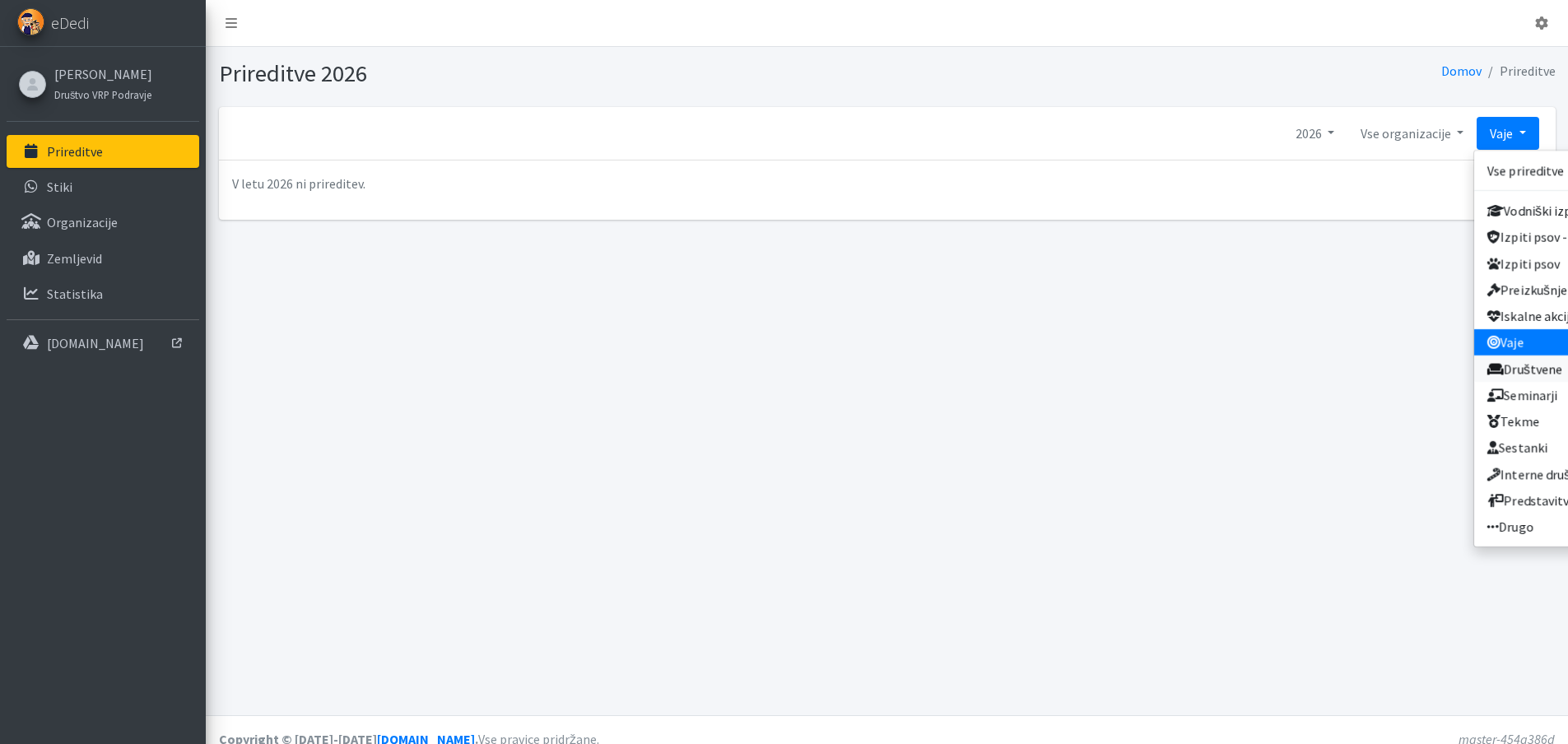
click at [1509, 356] on link "Društvene" at bounding box center [1548, 369] width 150 height 26
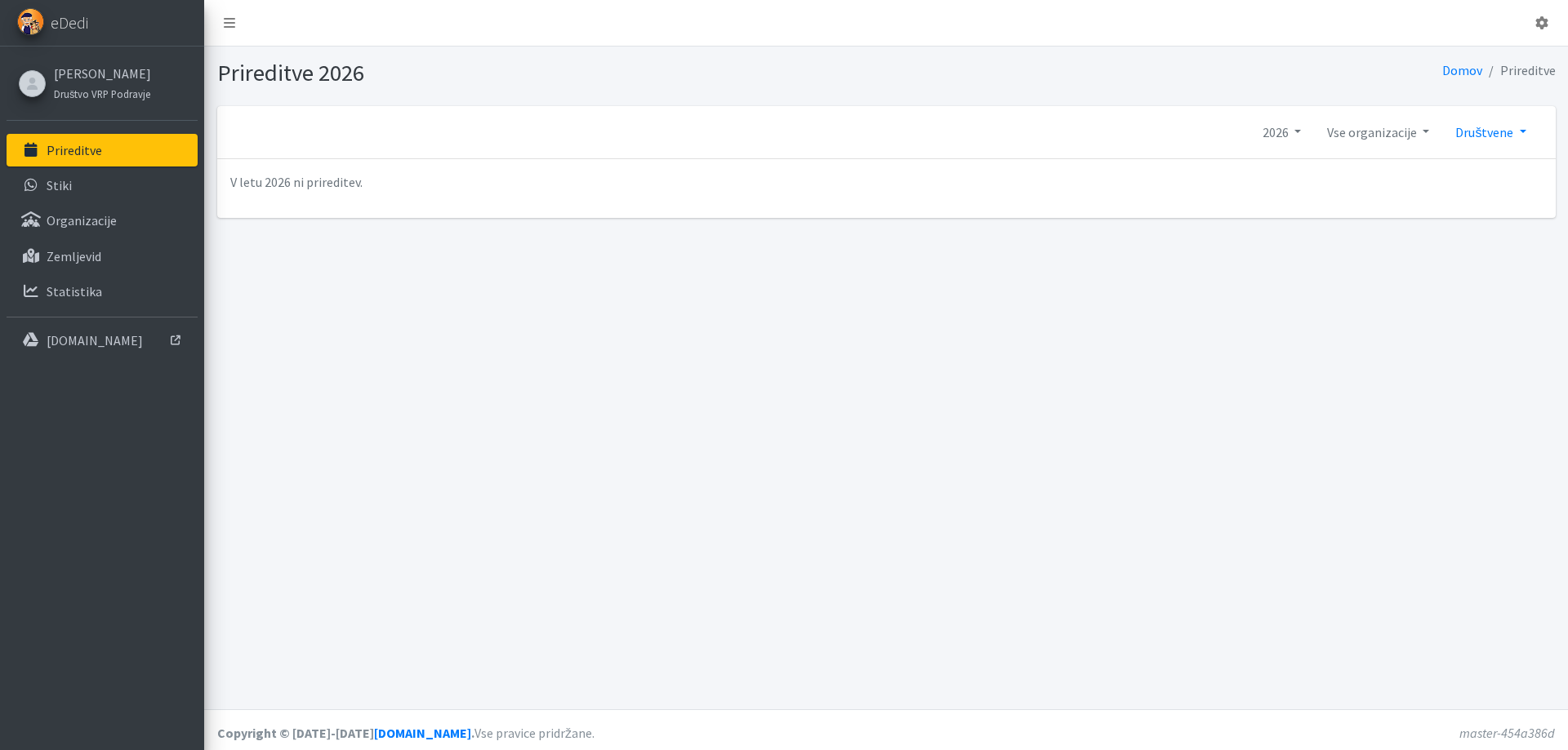
drag, startPoint x: 0, startPoint y: 0, endPoint x: 1496, endPoint y: 126, distance: 1501.3
click at [1496, 126] on link "Društvene" at bounding box center [1489, 132] width 96 height 33
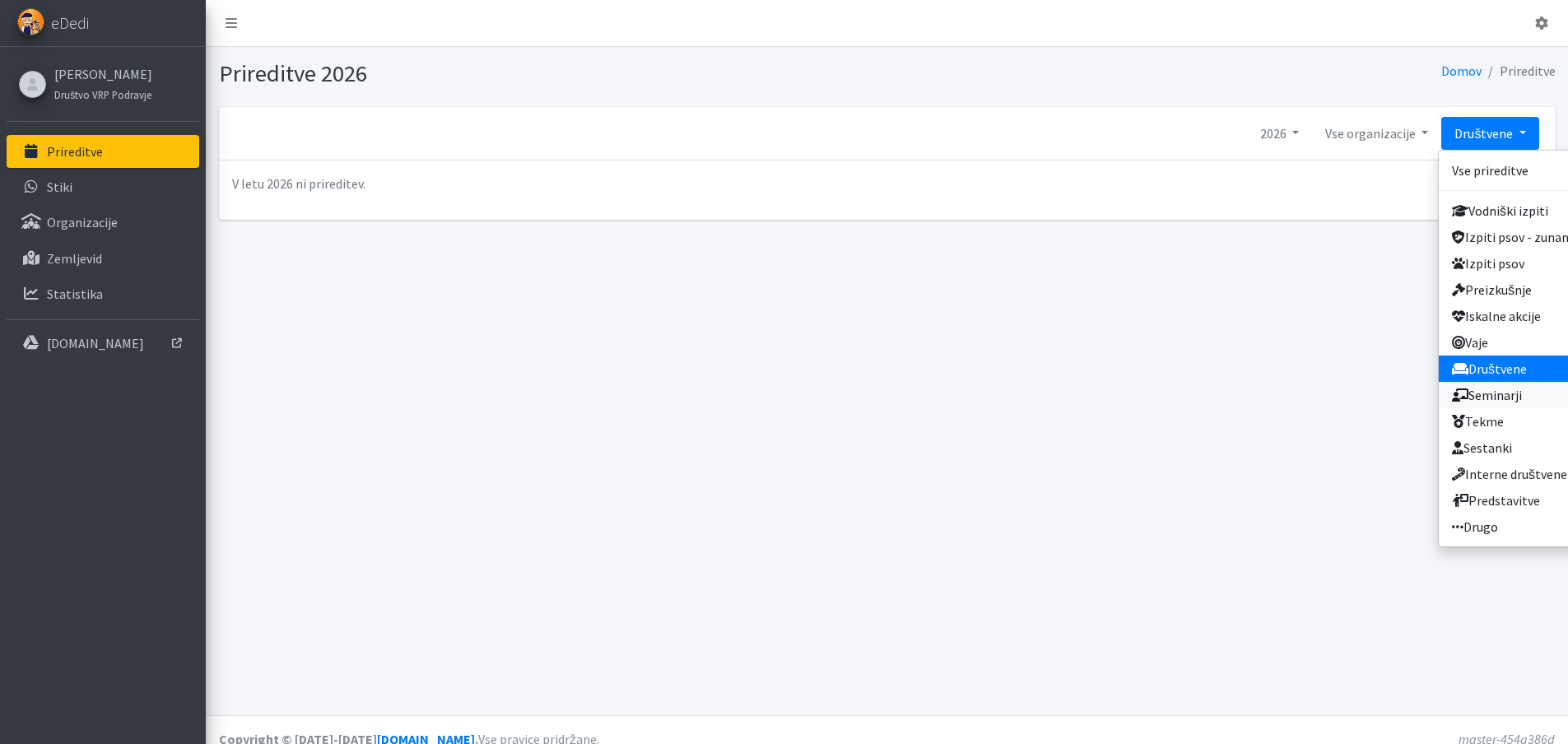
click at [1493, 382] on link "Seminarji" at bounding box center [1513, 395] width 150 height 26
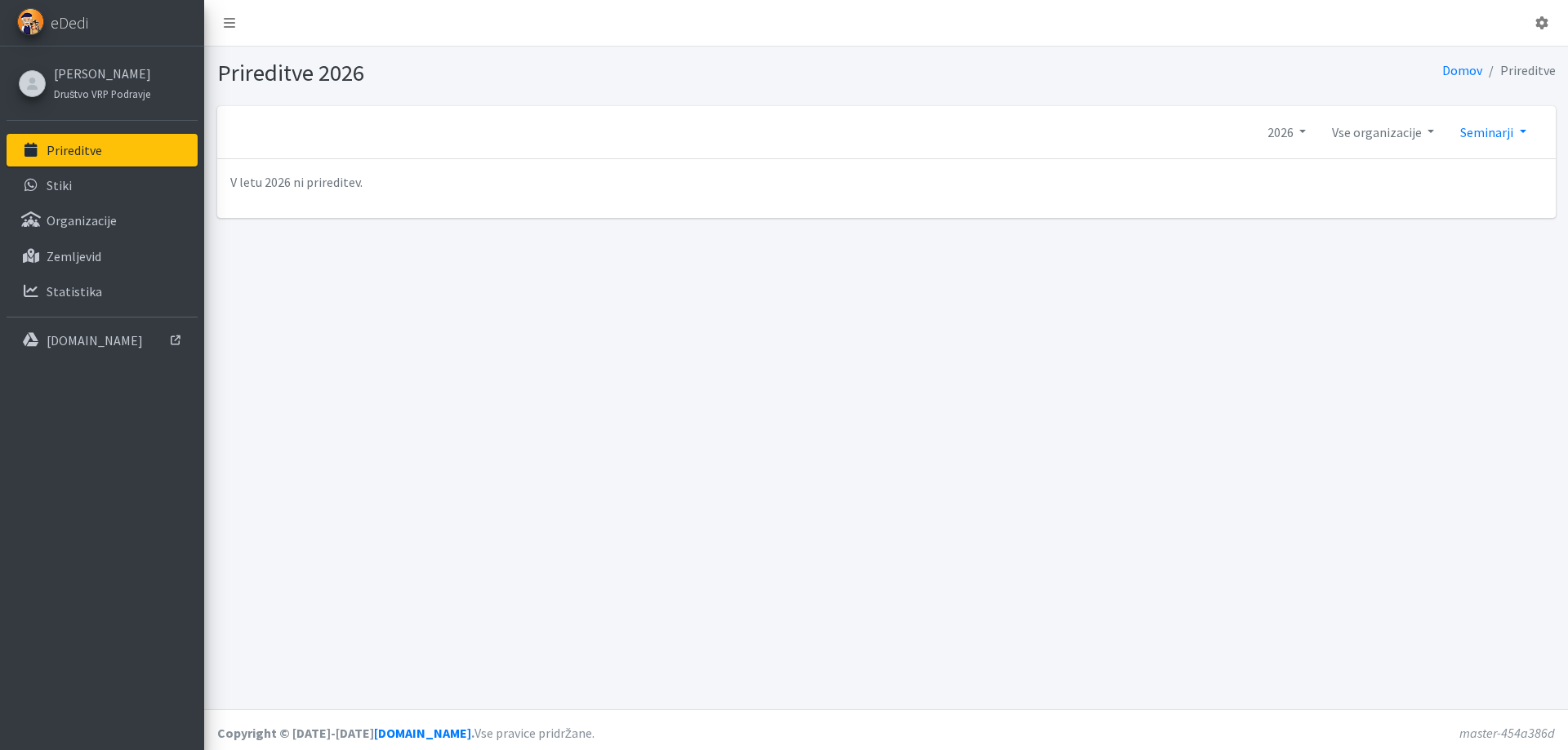
click at [1489, 138] on link "Seminarji" at bounding box center [1492, 132] width 91 height 33
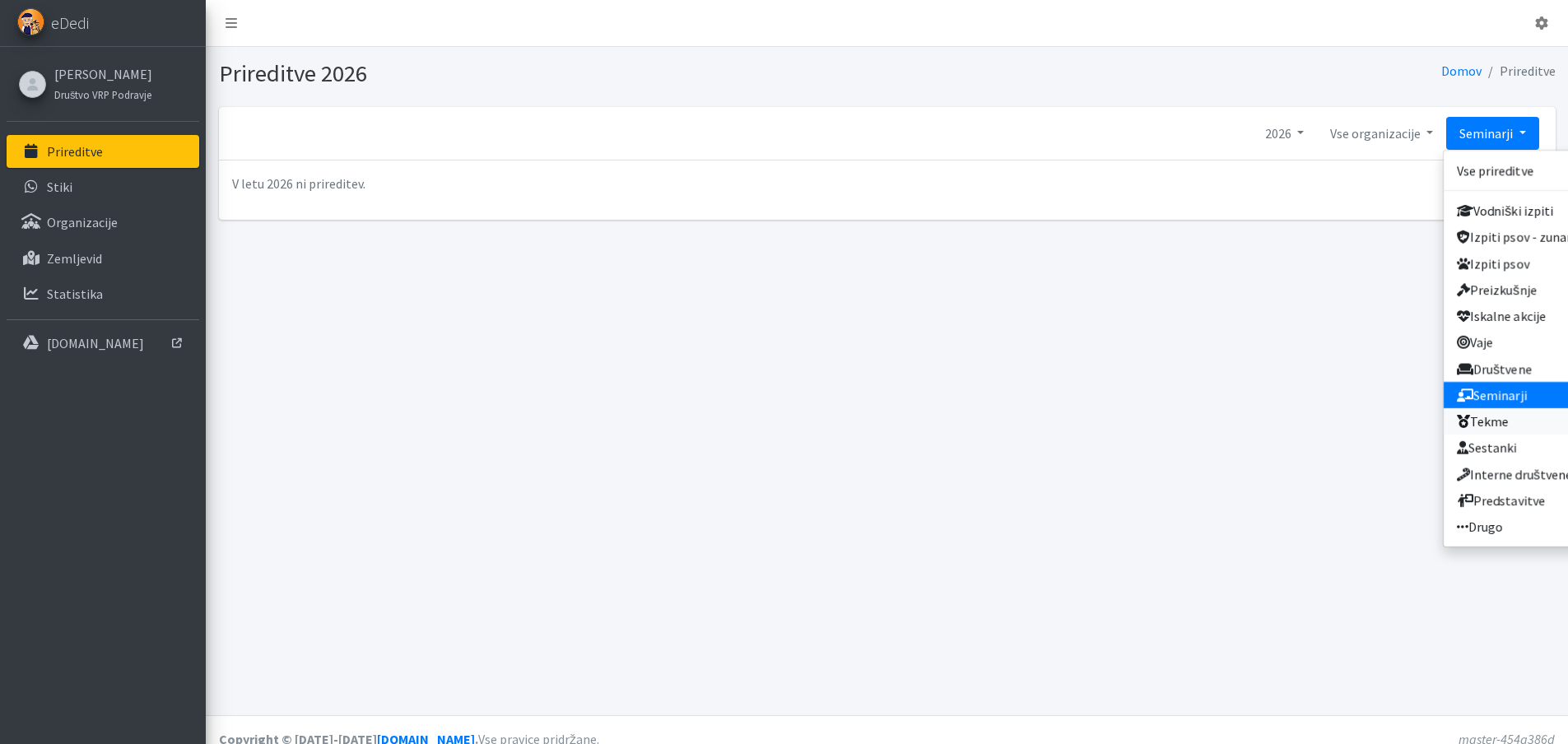
click at [1488, 409] on link "Tekme" at bounding box center [1518, 422] width 150 height 26
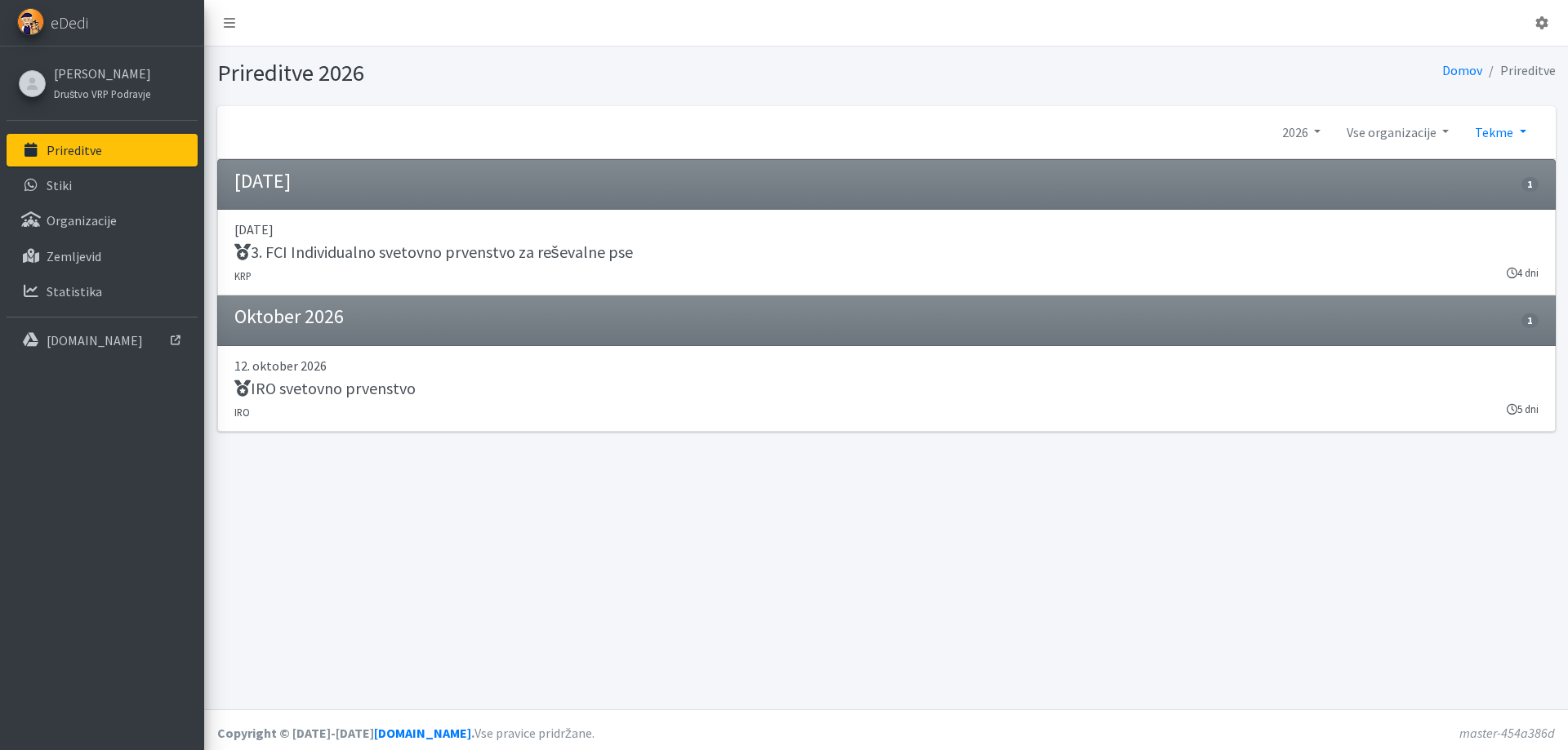
click at [1515, 137] on link "Tekme" at bounding box center [1499, 132] width 77 height 33
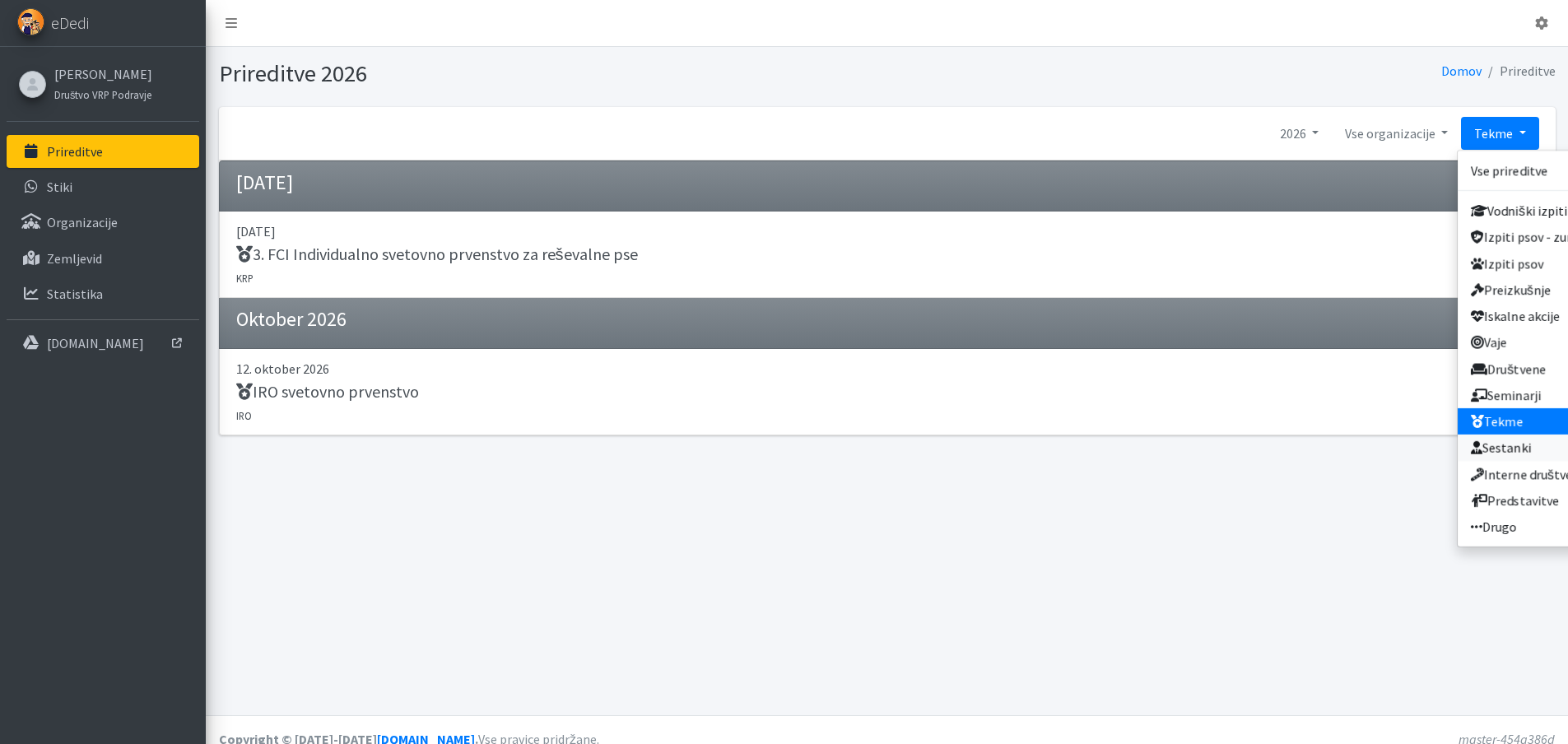
click at [1493, 434] on link "Sestanki" at bounding box center [1532, 447] width 150 height 26
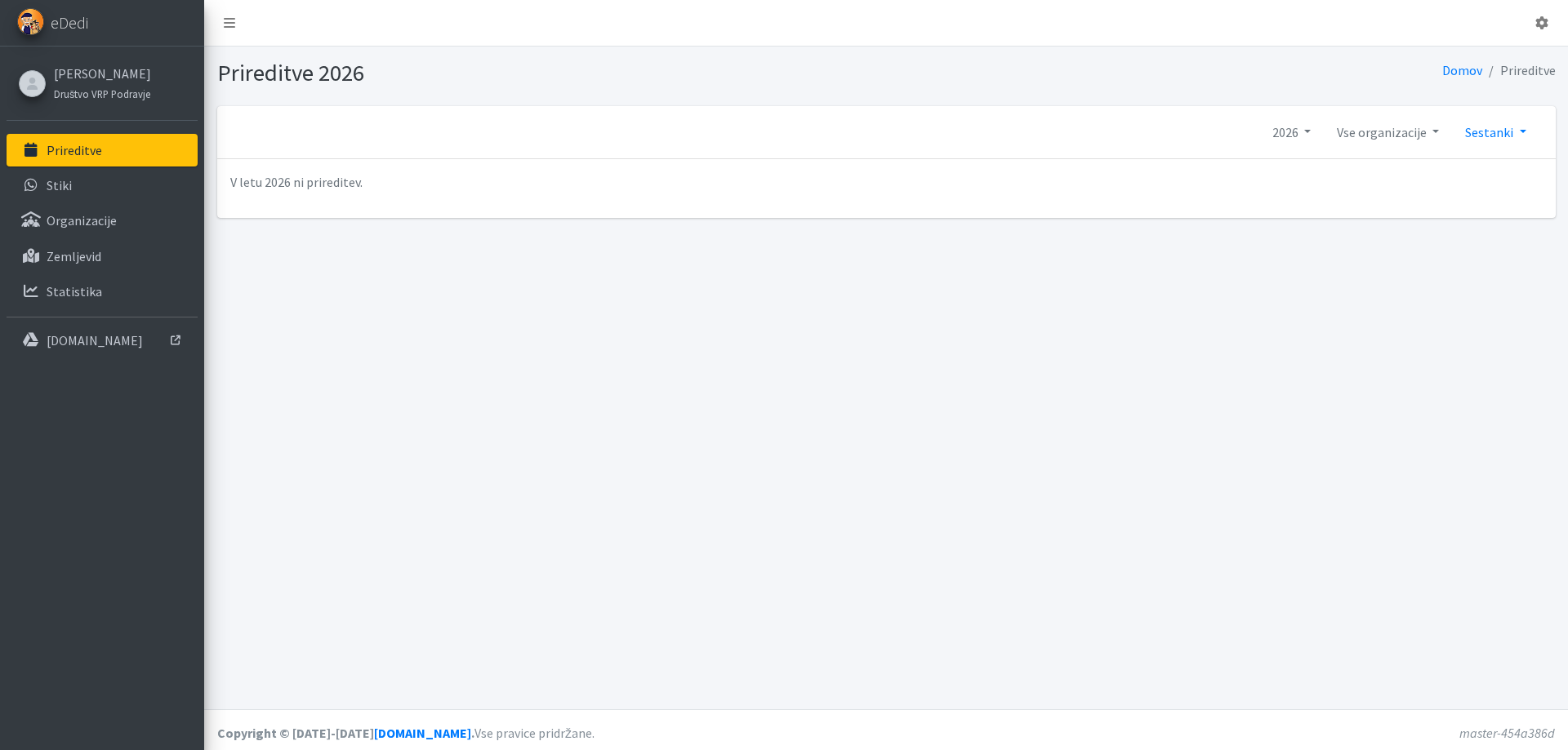
click at [1492, 130] on link "Sestanki" at bounding box center [1494, 132] width 87 height 33
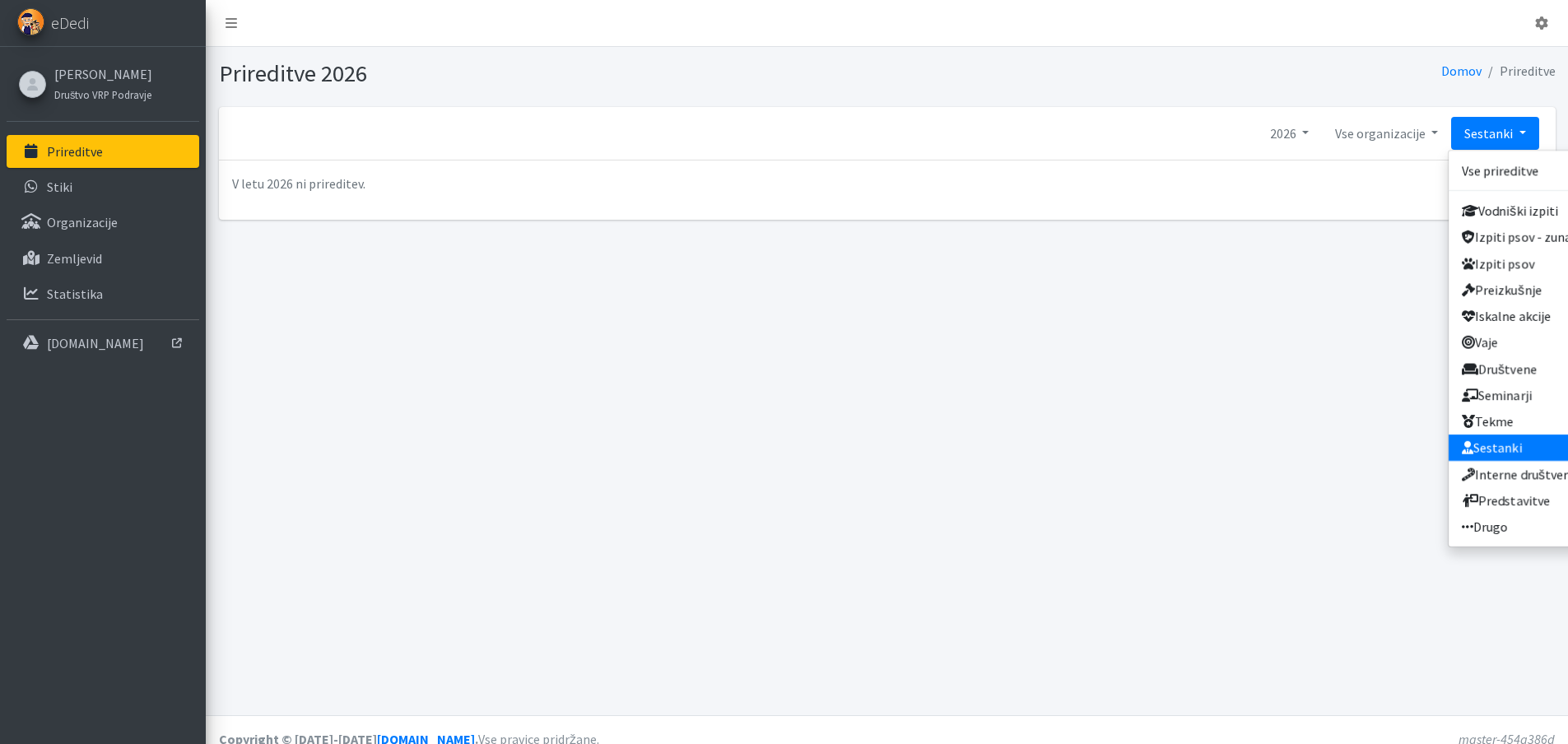
click at [1505, 434] on link "Sestanki" at bounding box center [1523, 447] width 150 height 26
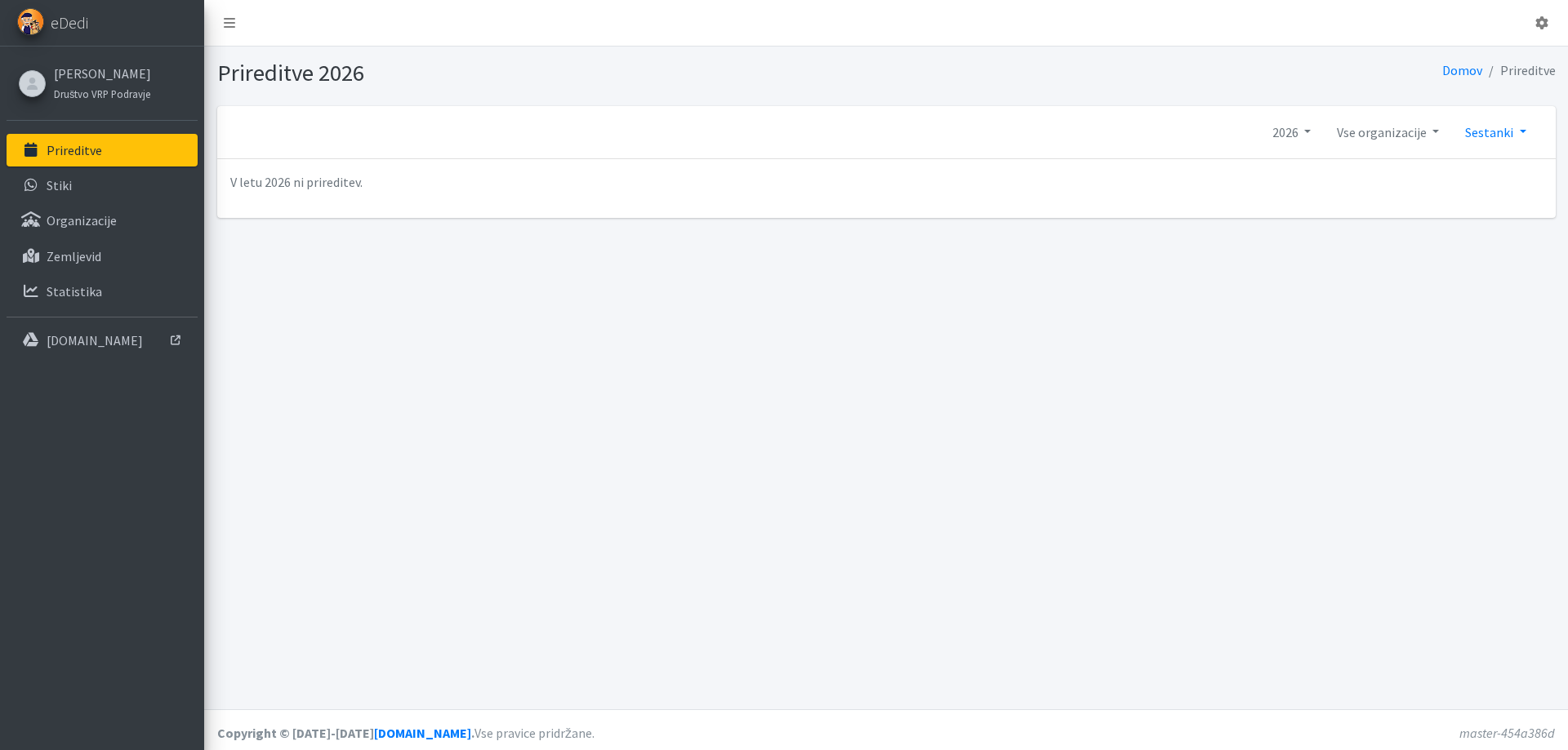
click at [1510, 140] on link "Sestanki" at bounding box center [1494, 132] width 87 height 33
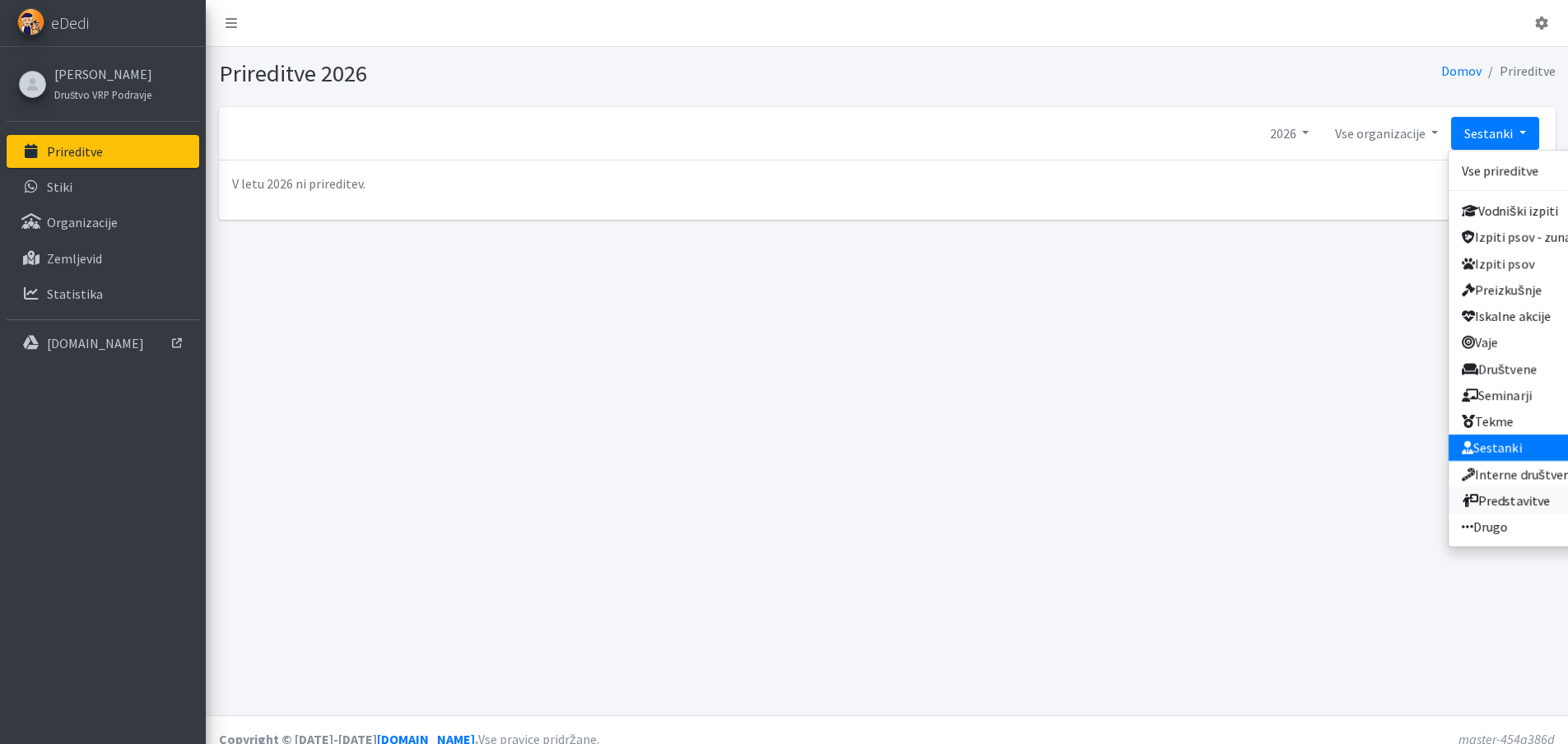
click at [1509, 487] on link "Predstavitve" at bounding box center [1523, 500] width 150 height 26
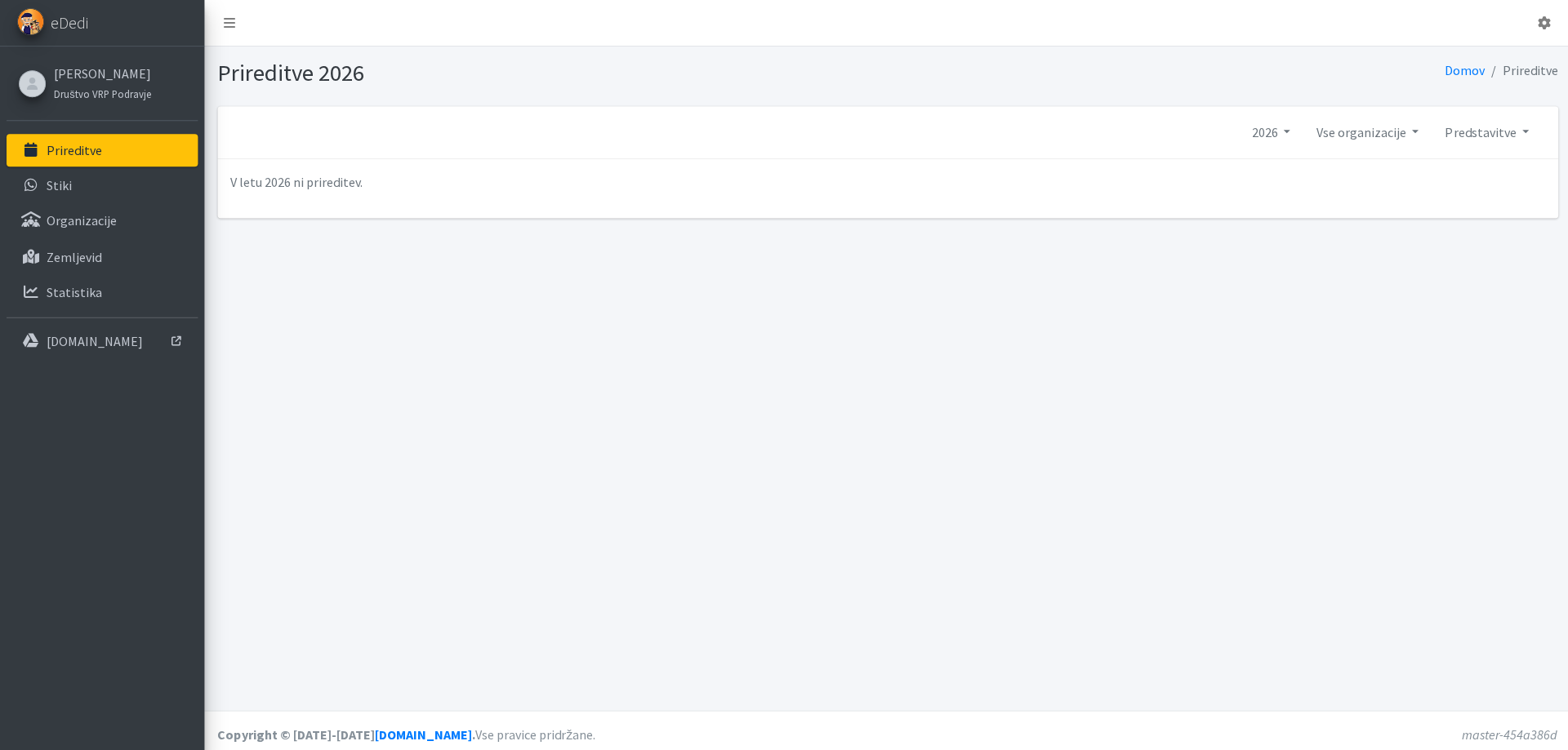
click at [1488, 137] on link "Predstavitve" at bounding box center [1483, 132] width 110 height 33
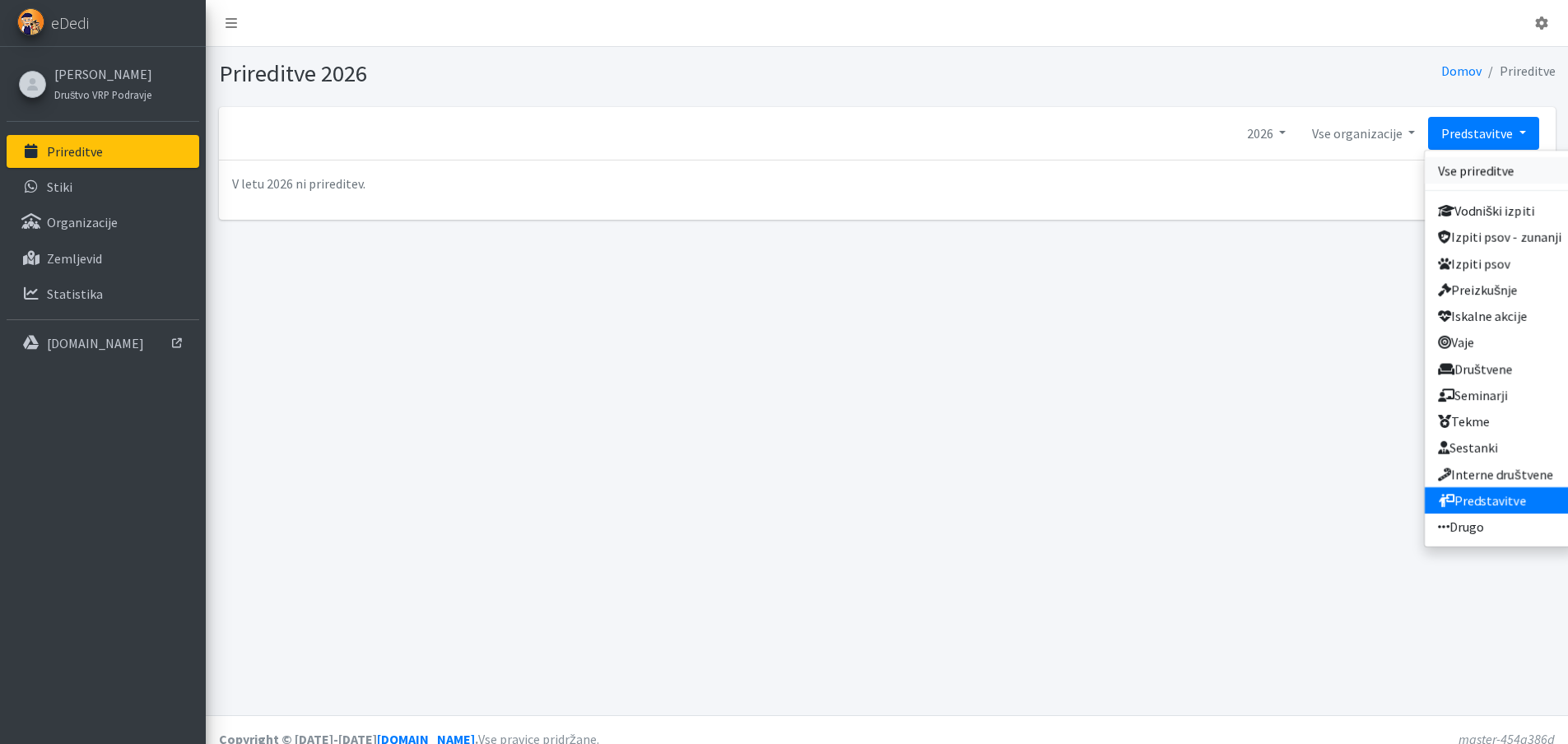
click at [1488, 174] on link "Vse prireditve" at bounding box center [1499, 170] width 150 height 26
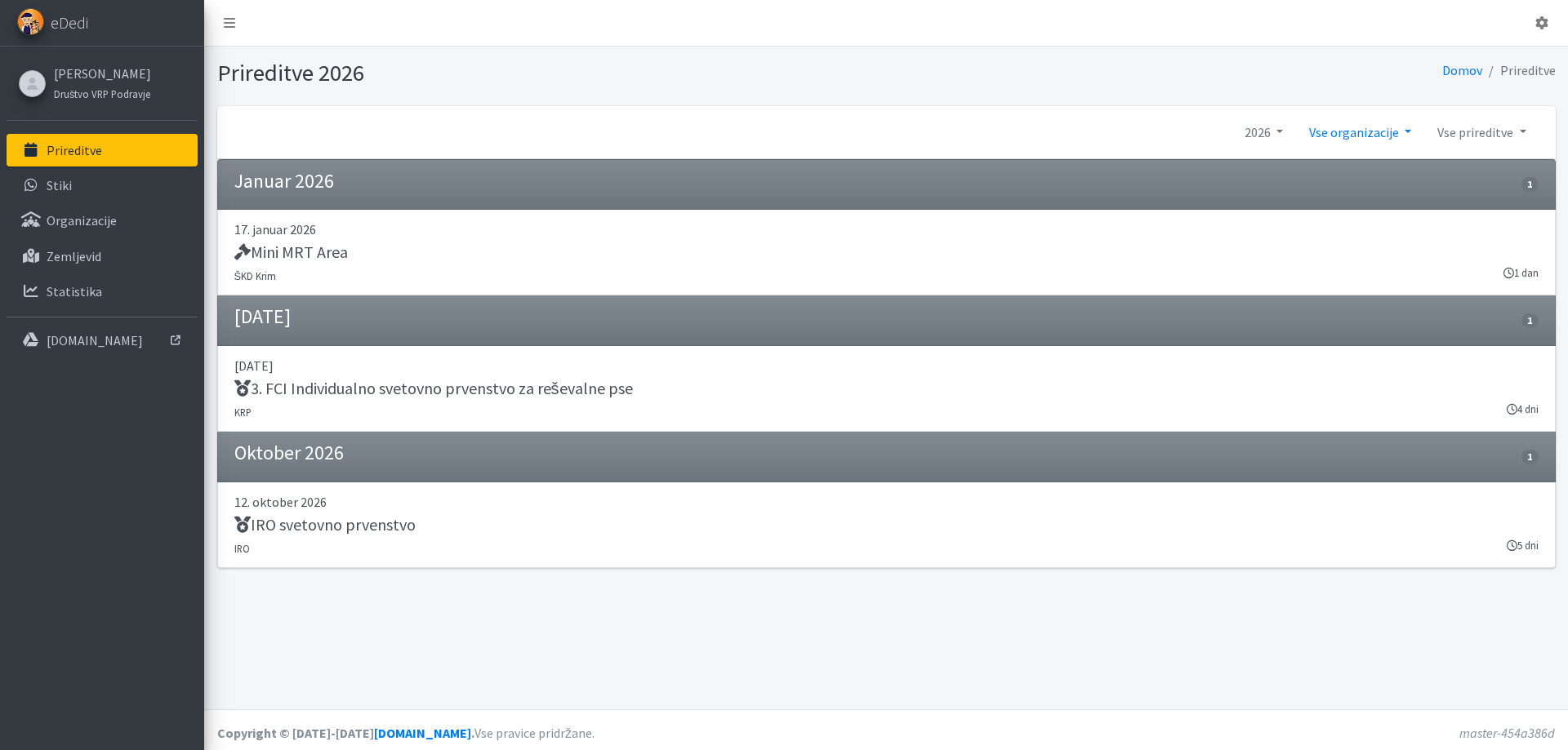
click at [1383, 134] on link "Vse organizacije" at bounding box center [1360, 132] width 128 height 33
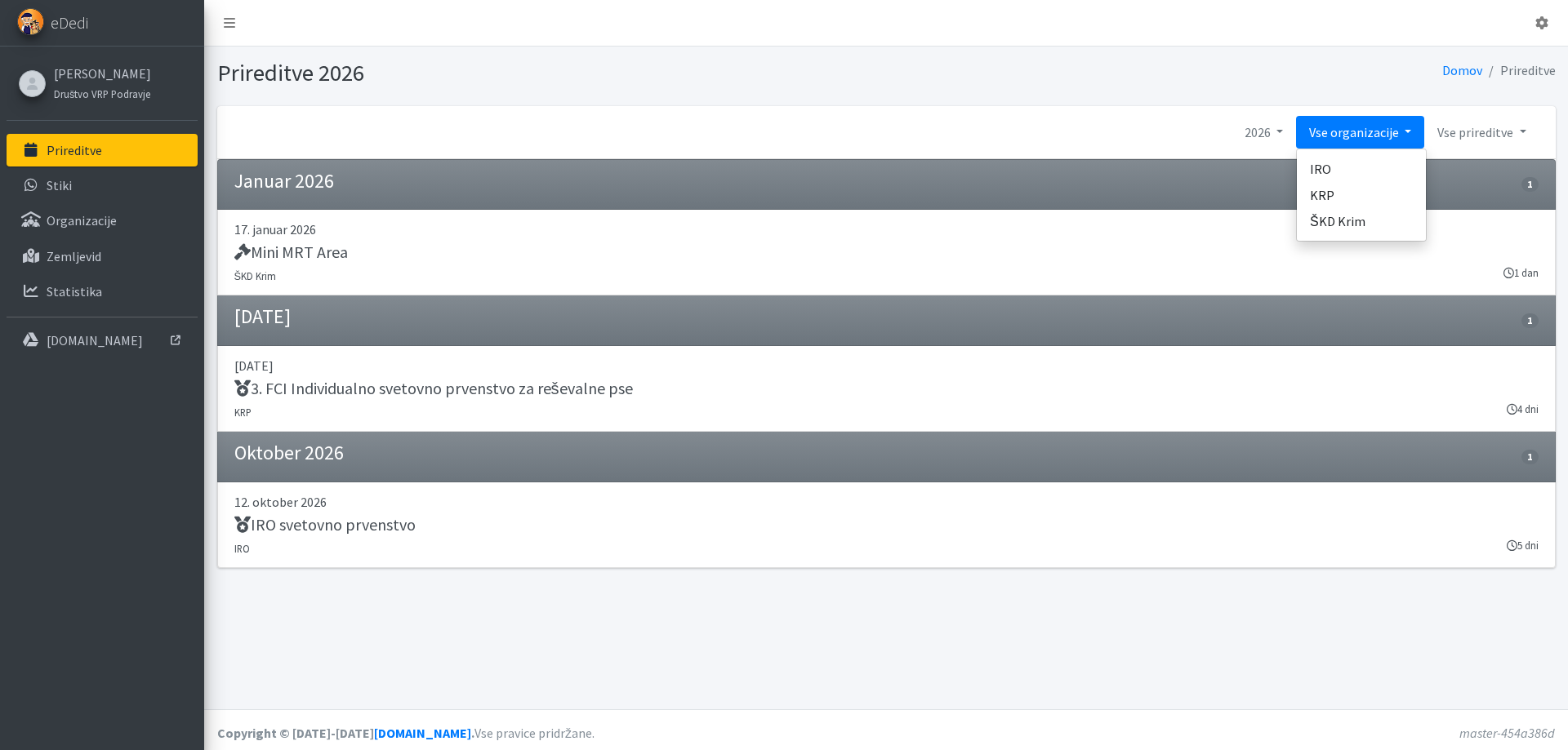
click at [1367, 124] on link "Vse organizacije" at bounding box center [1360, 132] width 128 height 33
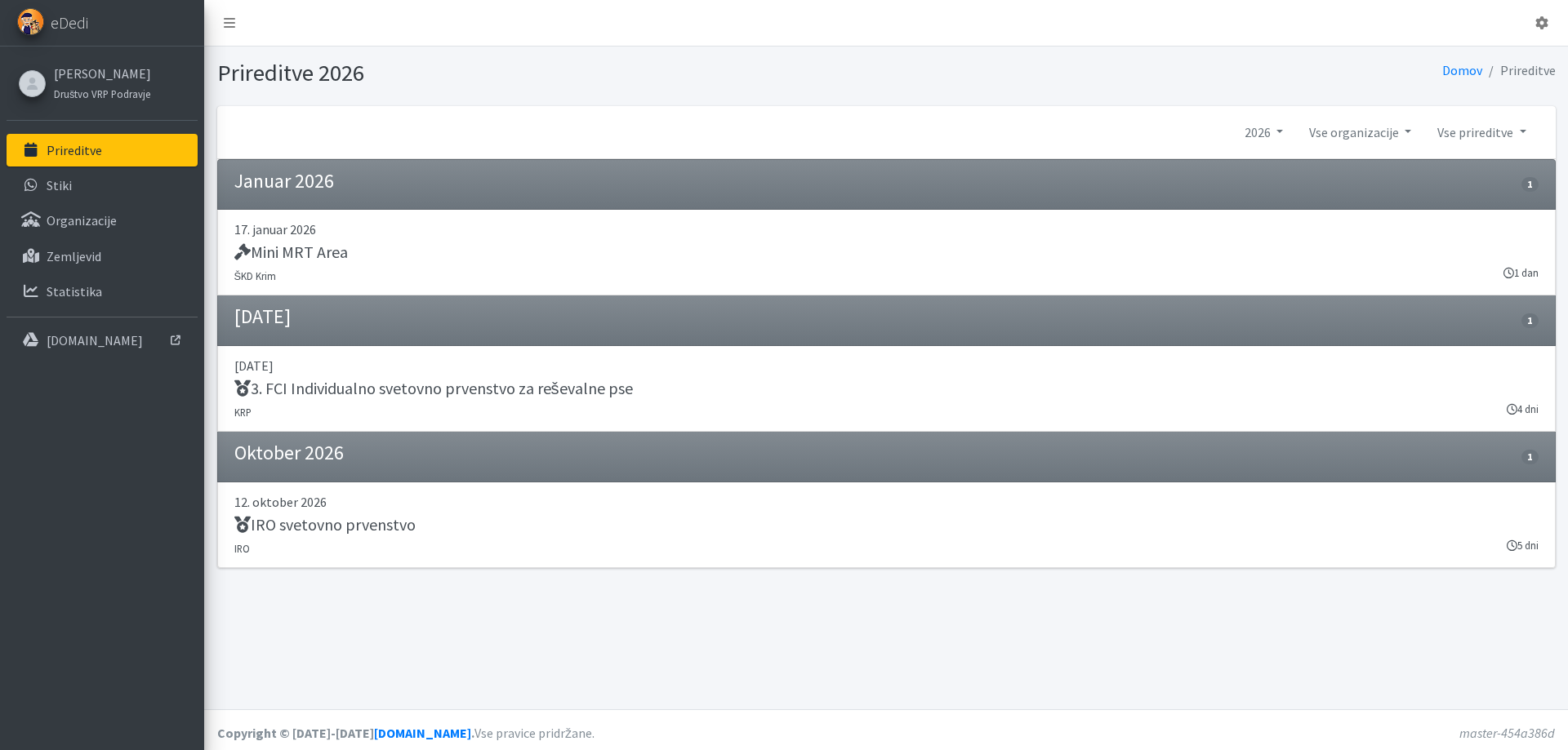
click at [1254, 130] on div "2026 Prihajajoče prireditve 2026 2025 2024 2023" at bounding box center [886, 132] width 1339 height 53
click at [1281, 131] on link "2026" at bounding box center [1263, 132] width 64 height 33
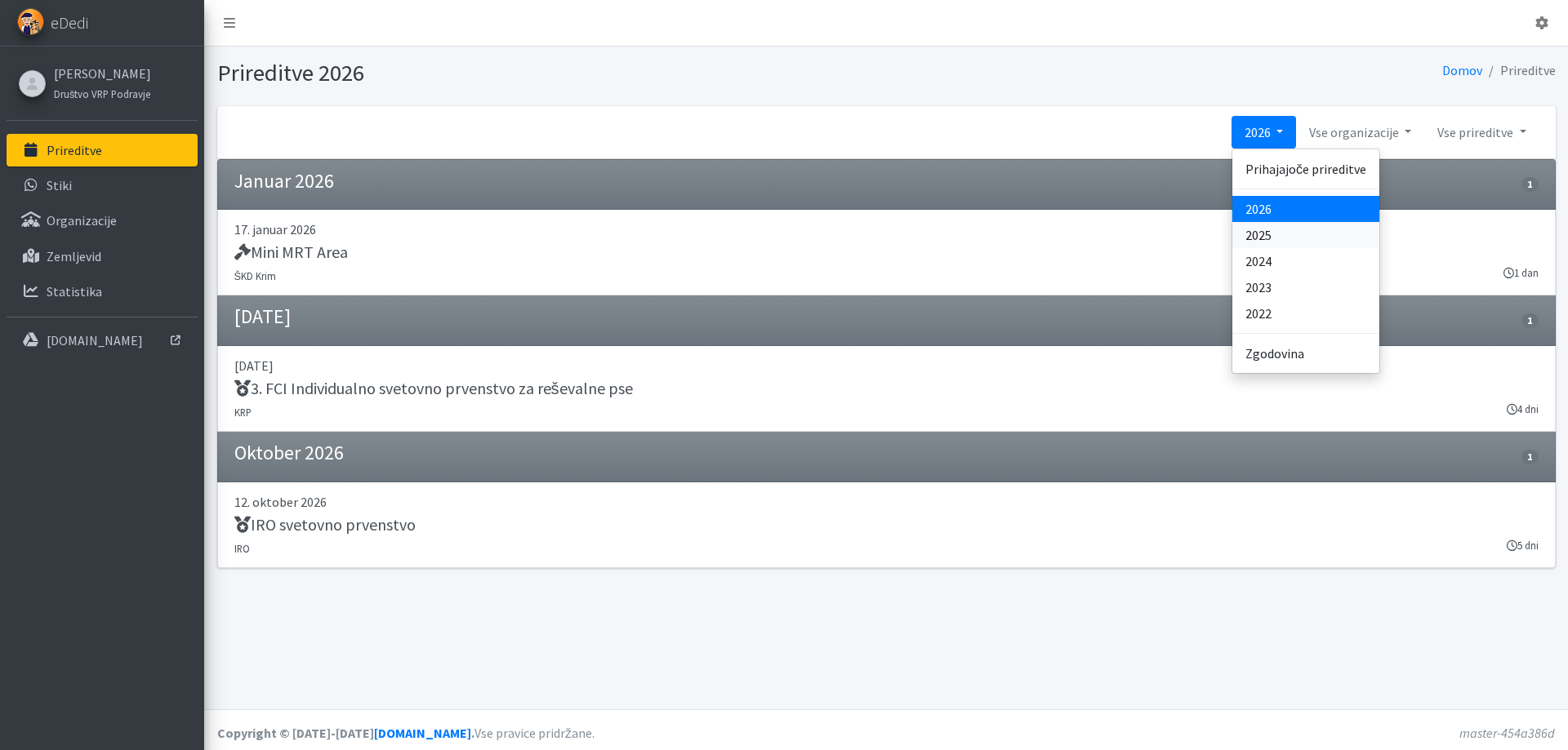
click at [1322, 222] on link "2025" at bounding box center [1305, 234] width 147 height 26
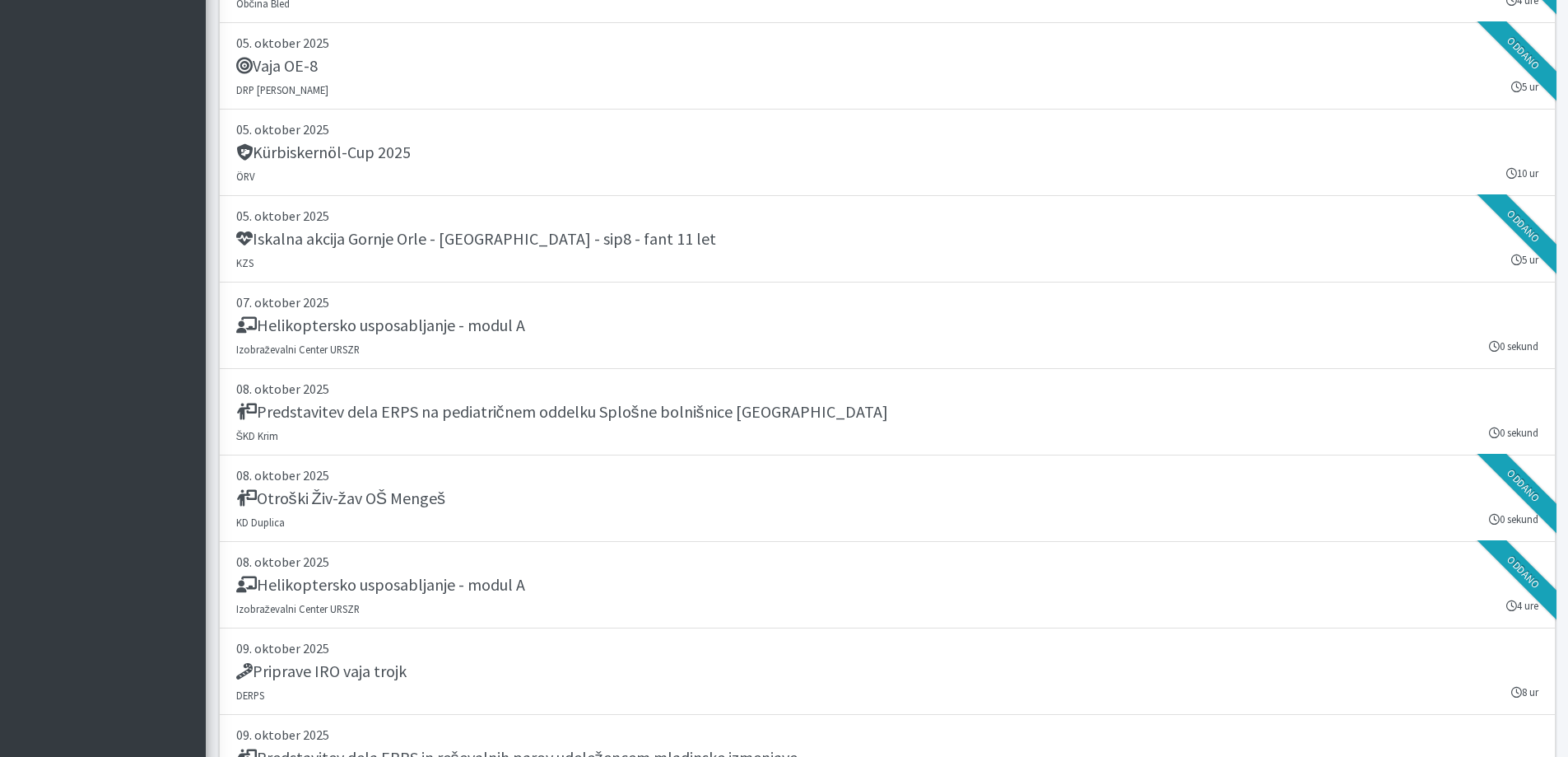
scroll to position [22738, 0]
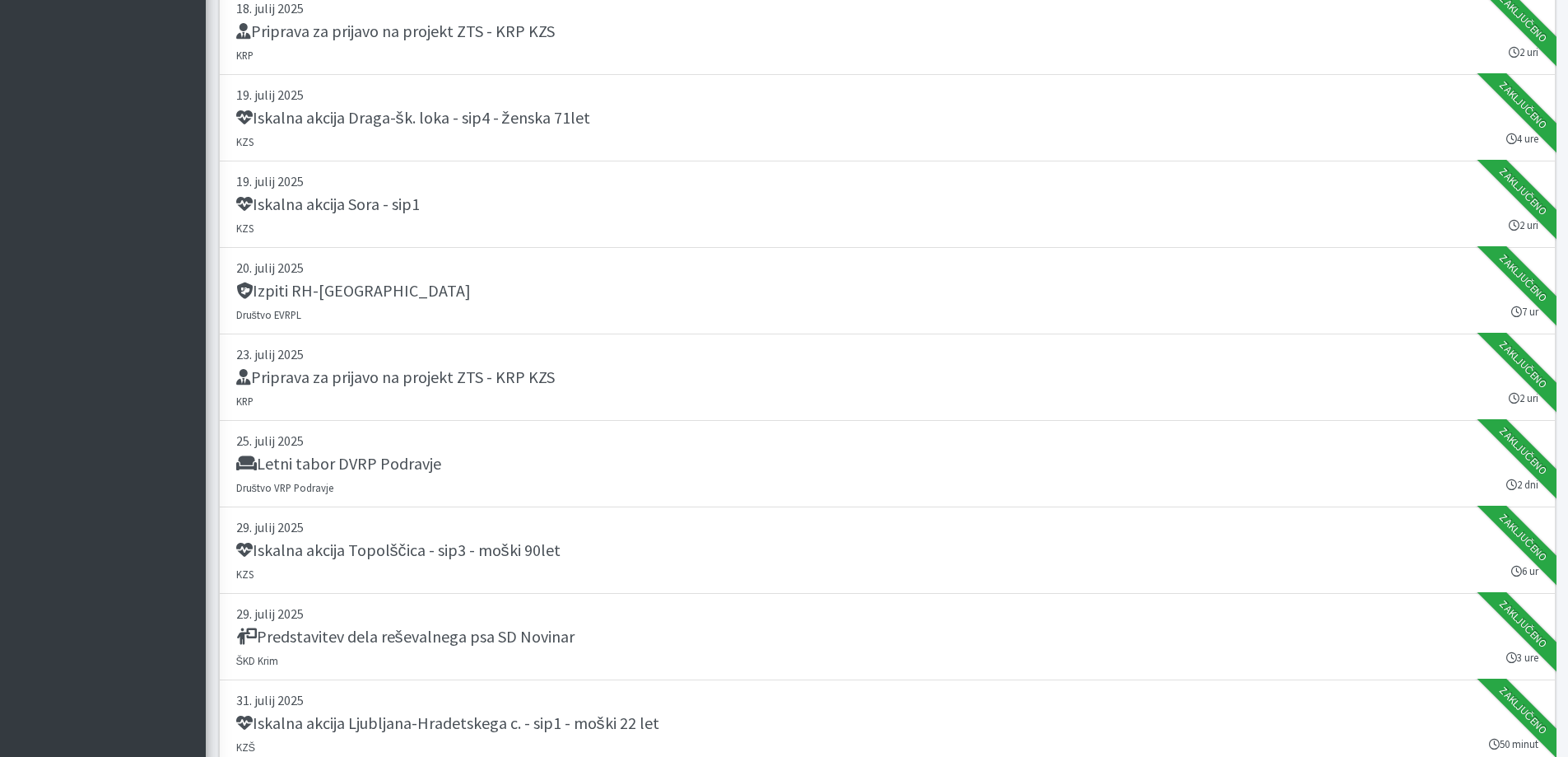
scroll to position [17138, 0]
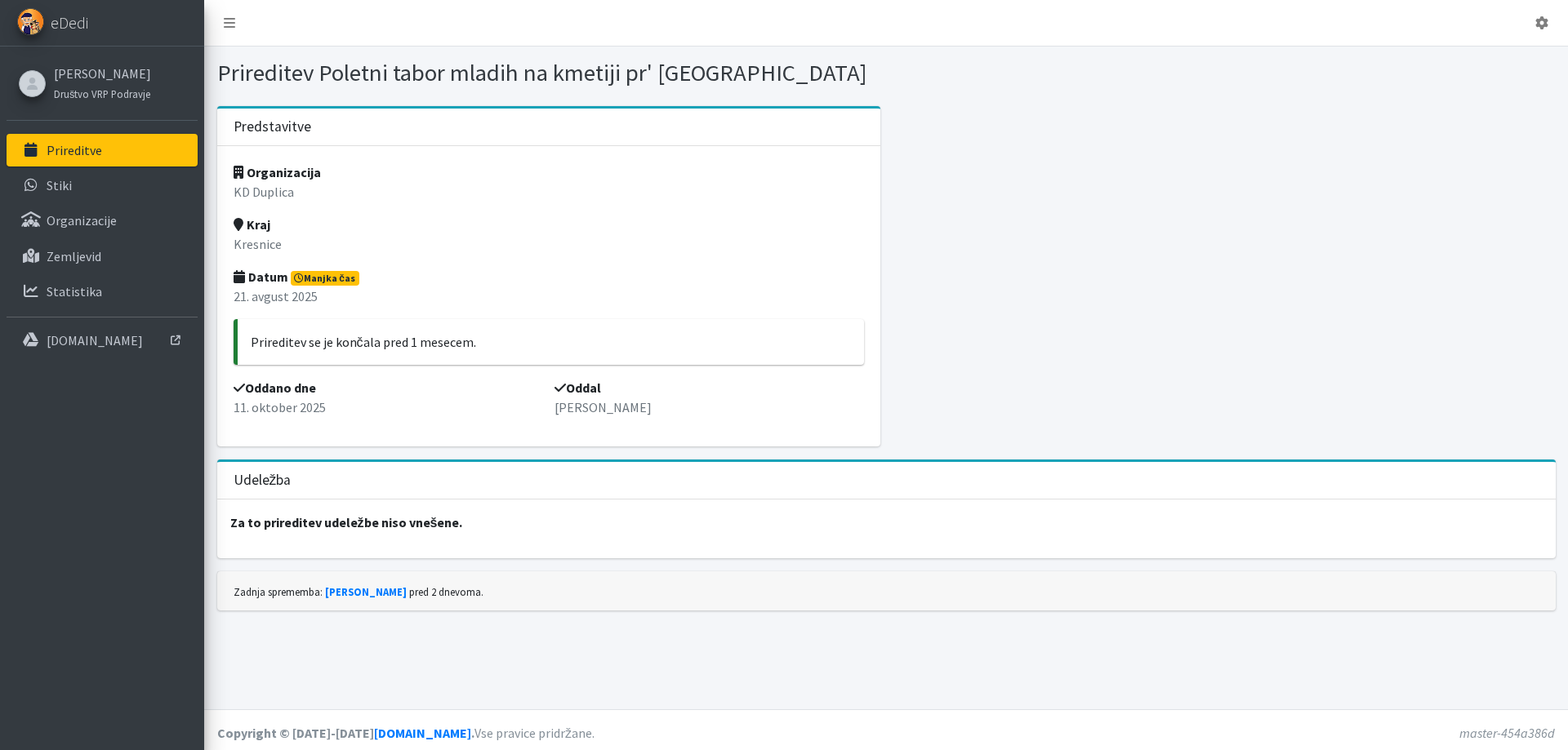
click at [111, 143] on link "Prireditve" at bounding box center [102, 151] width 192 height 33
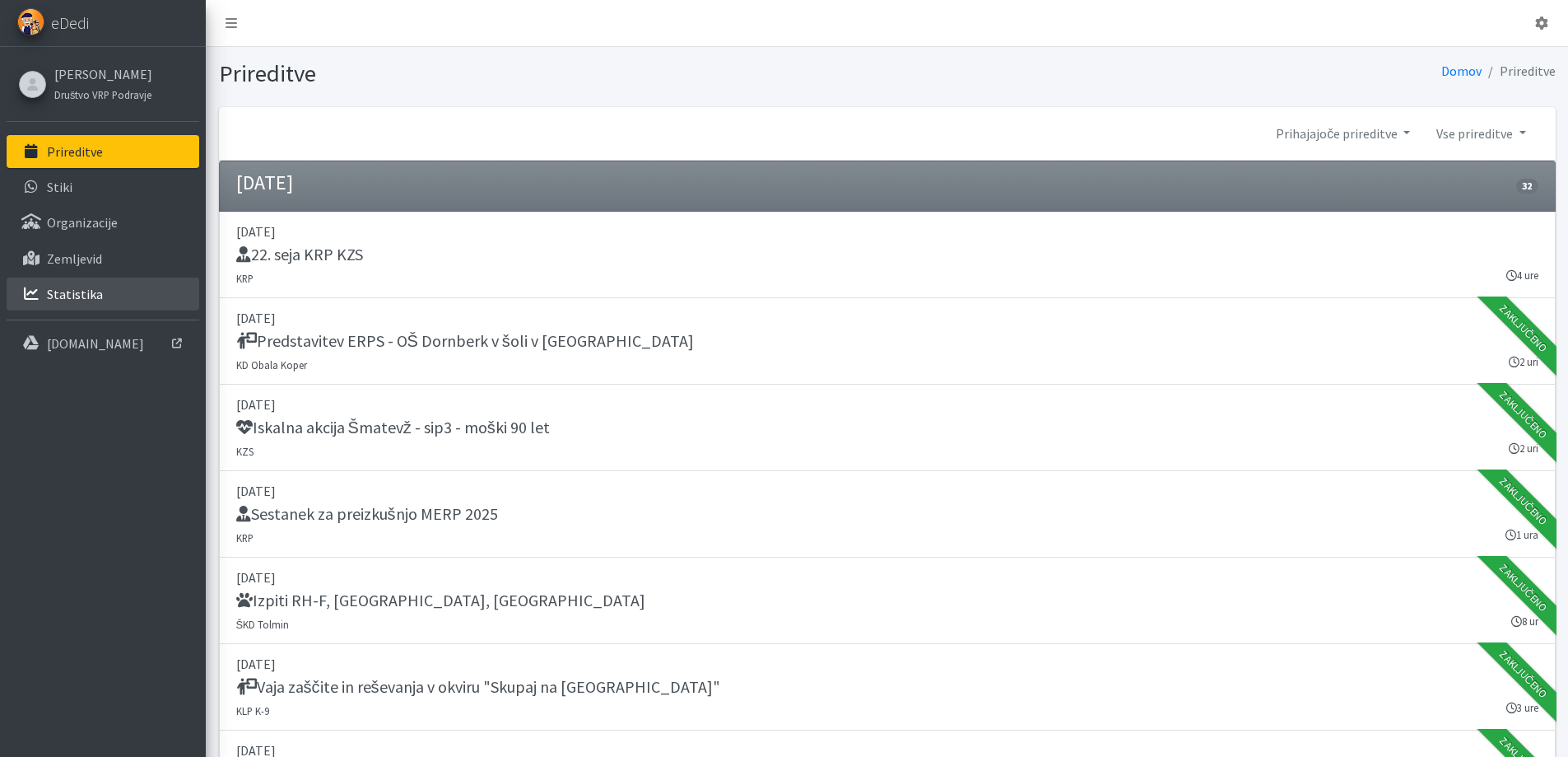
click at [77, 285] on p "Statistika" at bounding box center [74, 293] width 56 height 17
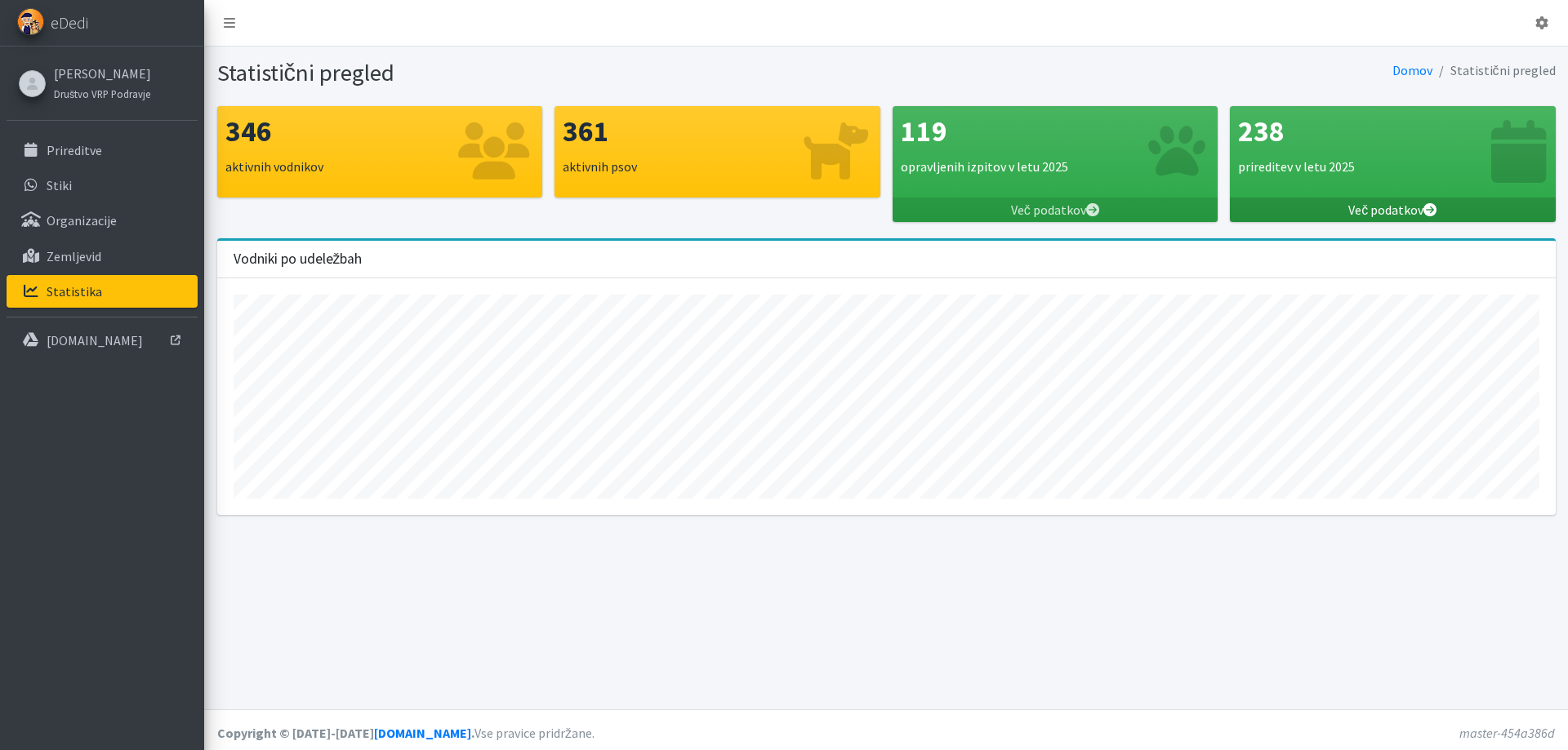
click at [1440, 197] on link "Več podatkov" at bounding box center [1392, 209] width 326 height 24
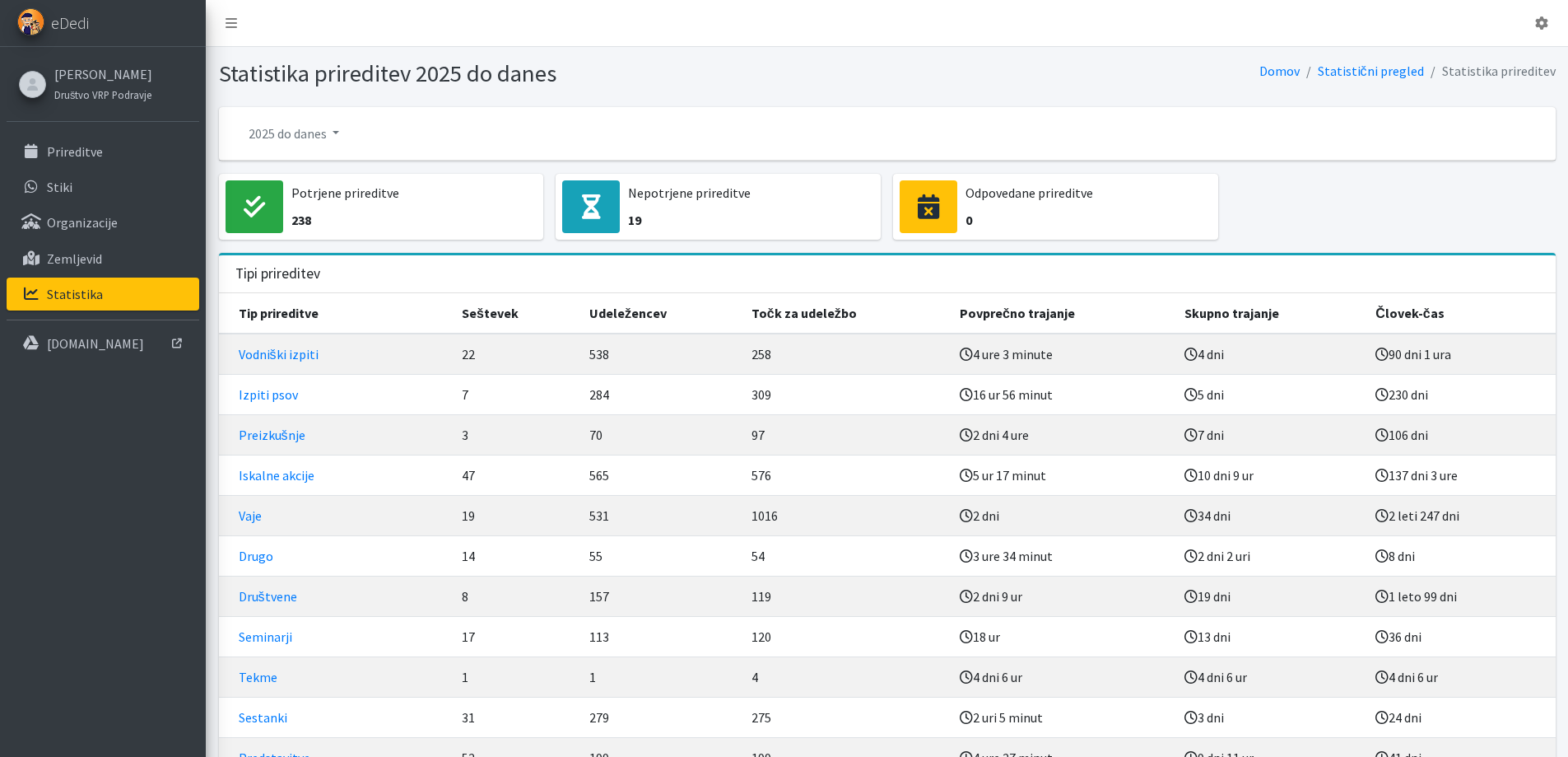
click at [619, 199] on div "Nepotrjene prireditve 19" at bounding box center [747, 207] width 255 height 53
click at [599, 207] on icon at bounding box center [591, 206] width 19 height 25
click at [117, 335] on p "[DOMAIN_NAME]" at bounding box center [95, 343] width 97 height 17
